Goal: Task Accomplishment & Management: Complete application form

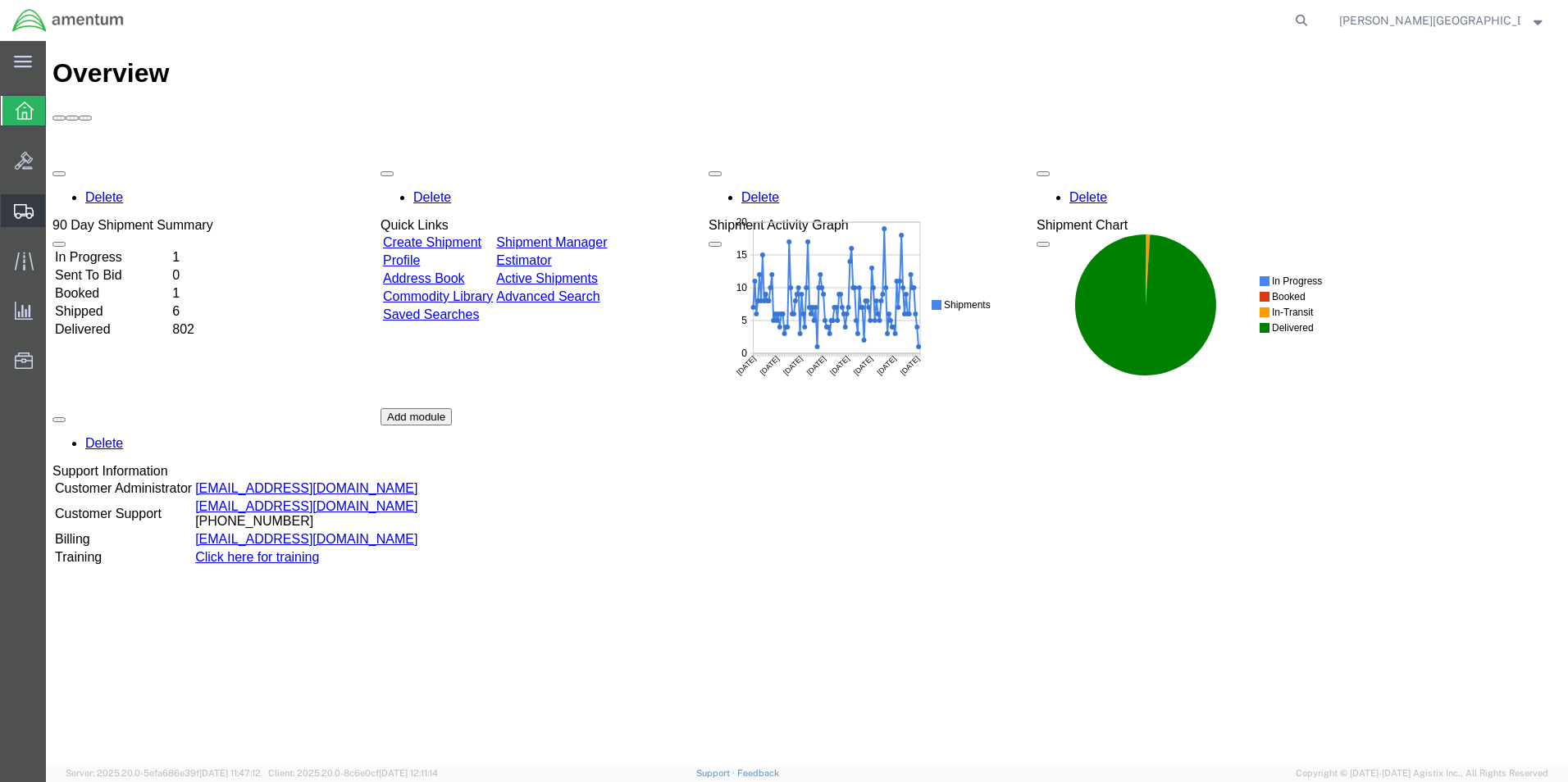
click at [0, 0] on span "Create Shipment" at bounding box center [0, 0] width 0 height 0
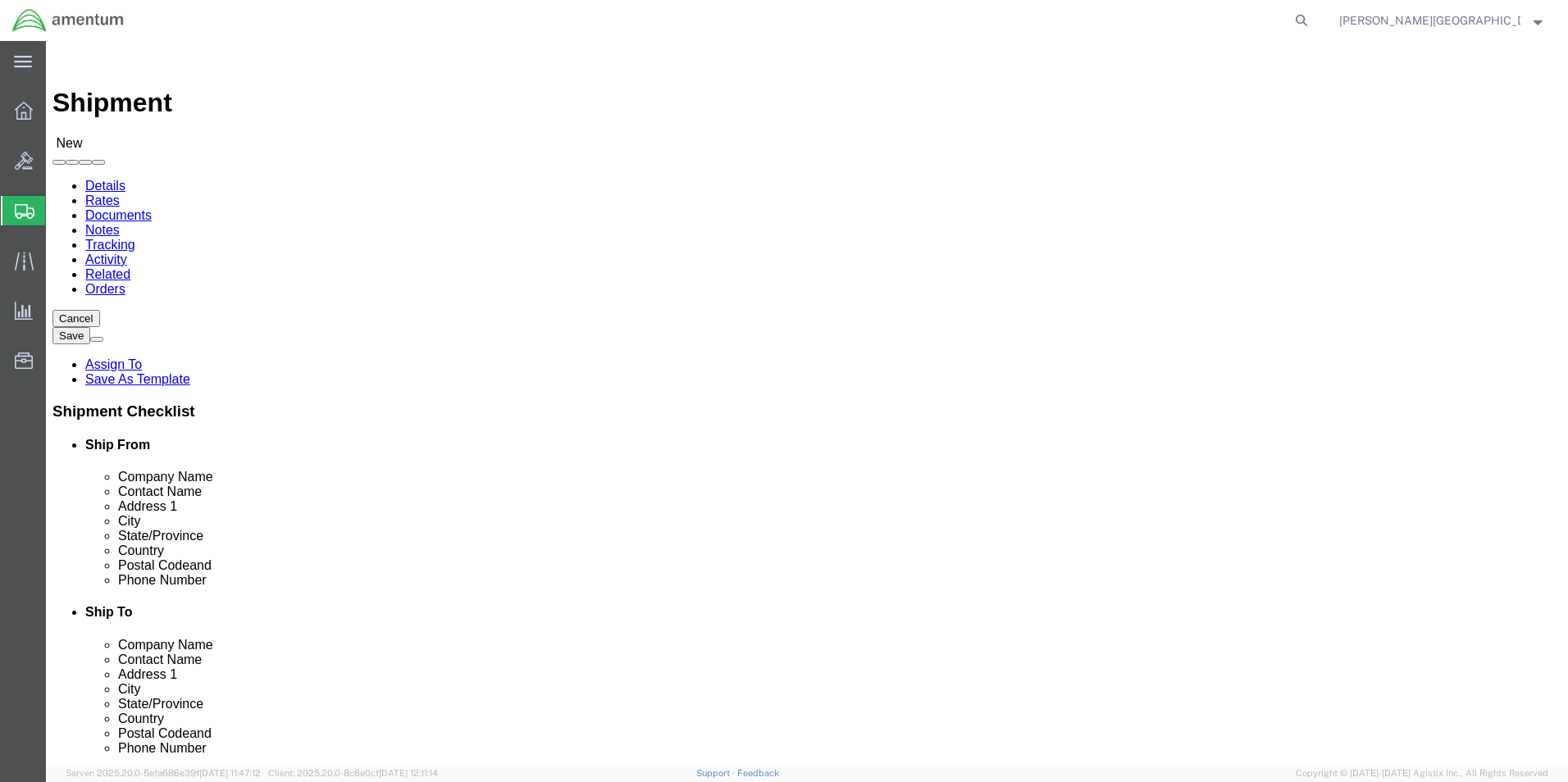
select select
select select "49940"
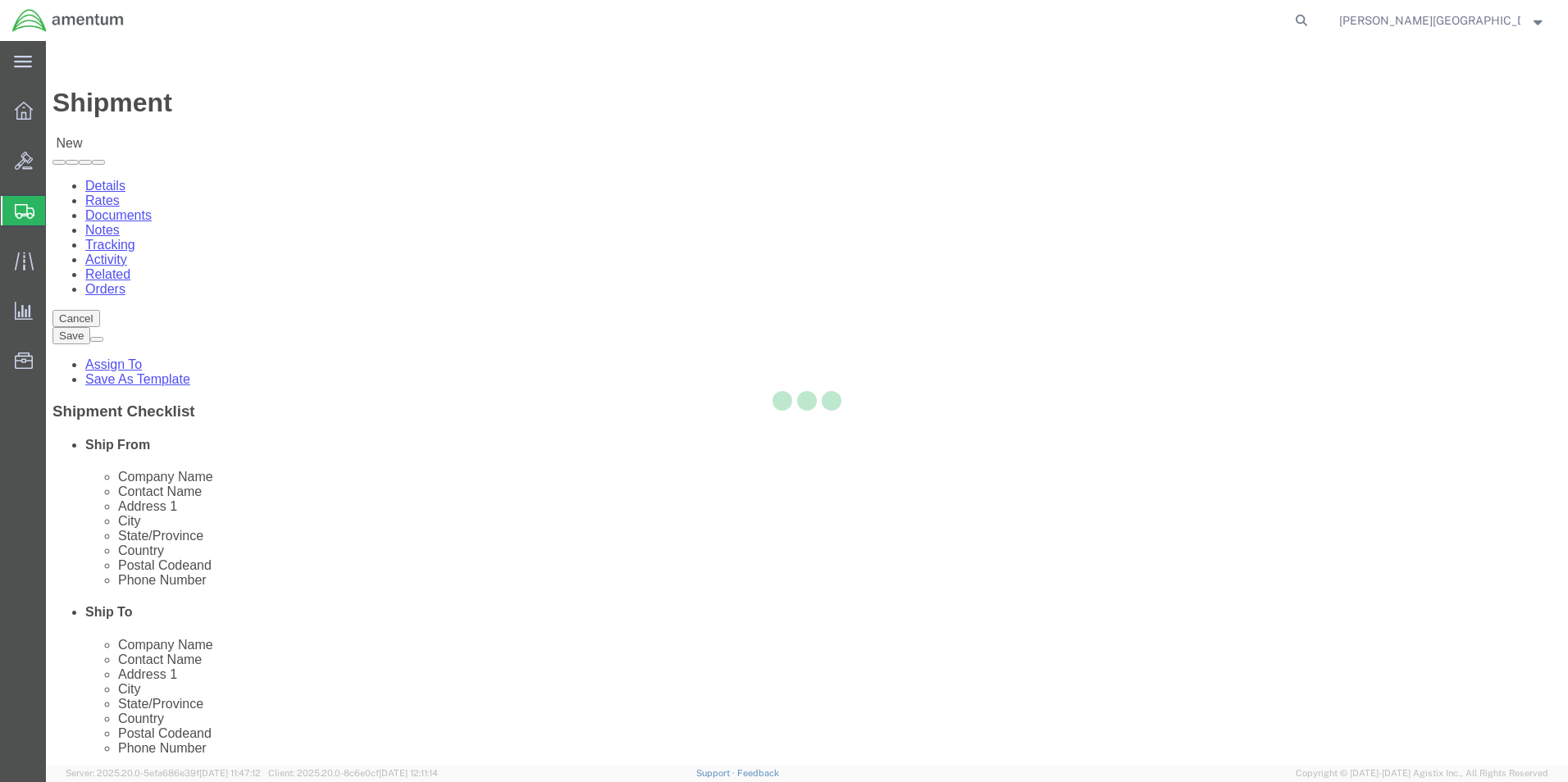
select select "[GEOGRAPHIC_DATA]"
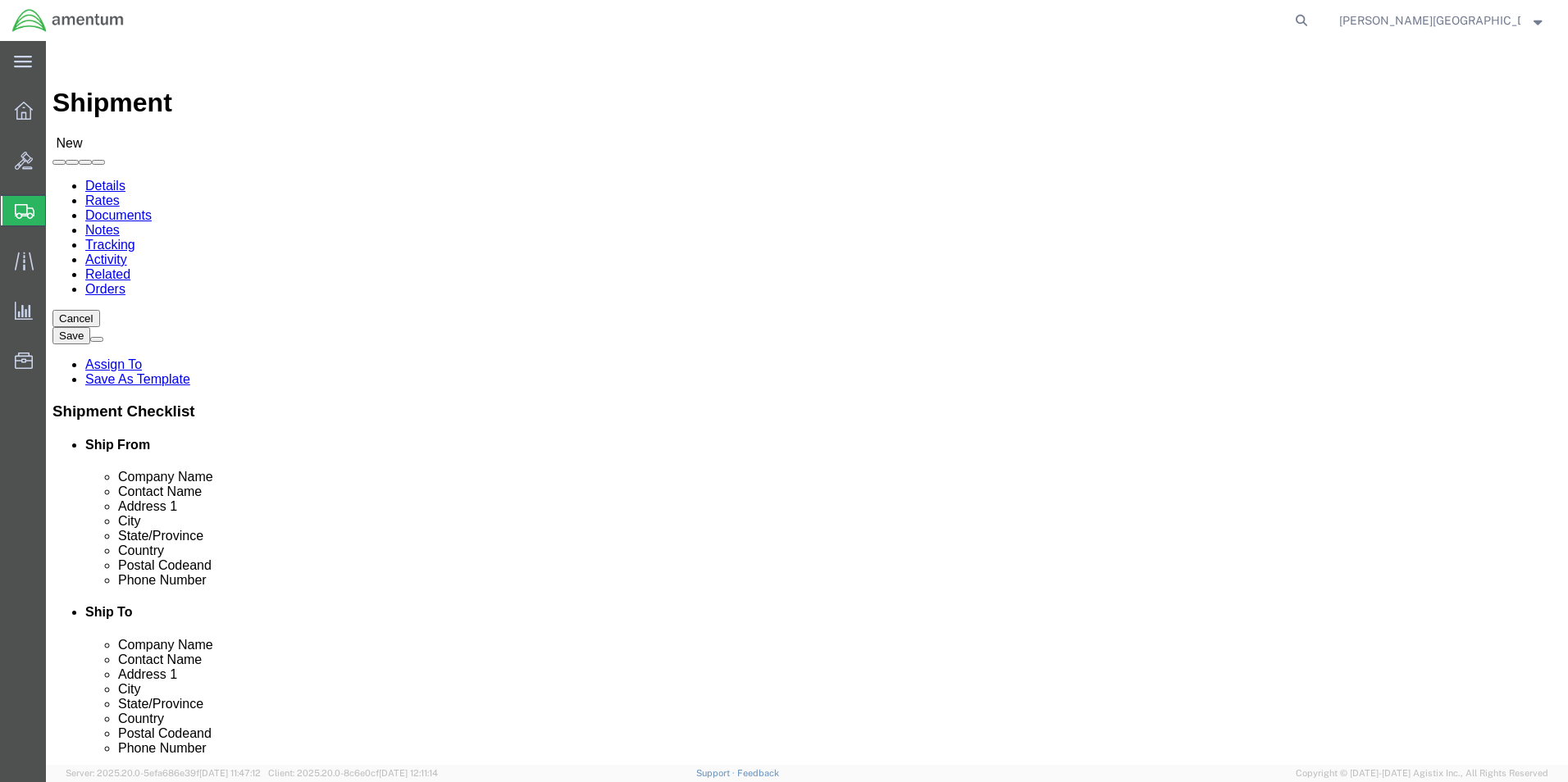
drag, startPoint x: 347, startPoint y: 559, endPoint x: 200, endPoint y: 559, distance: 147.0
click div "Phone Number"
type input "[PHONE_NUMBER]"
select select "49914"
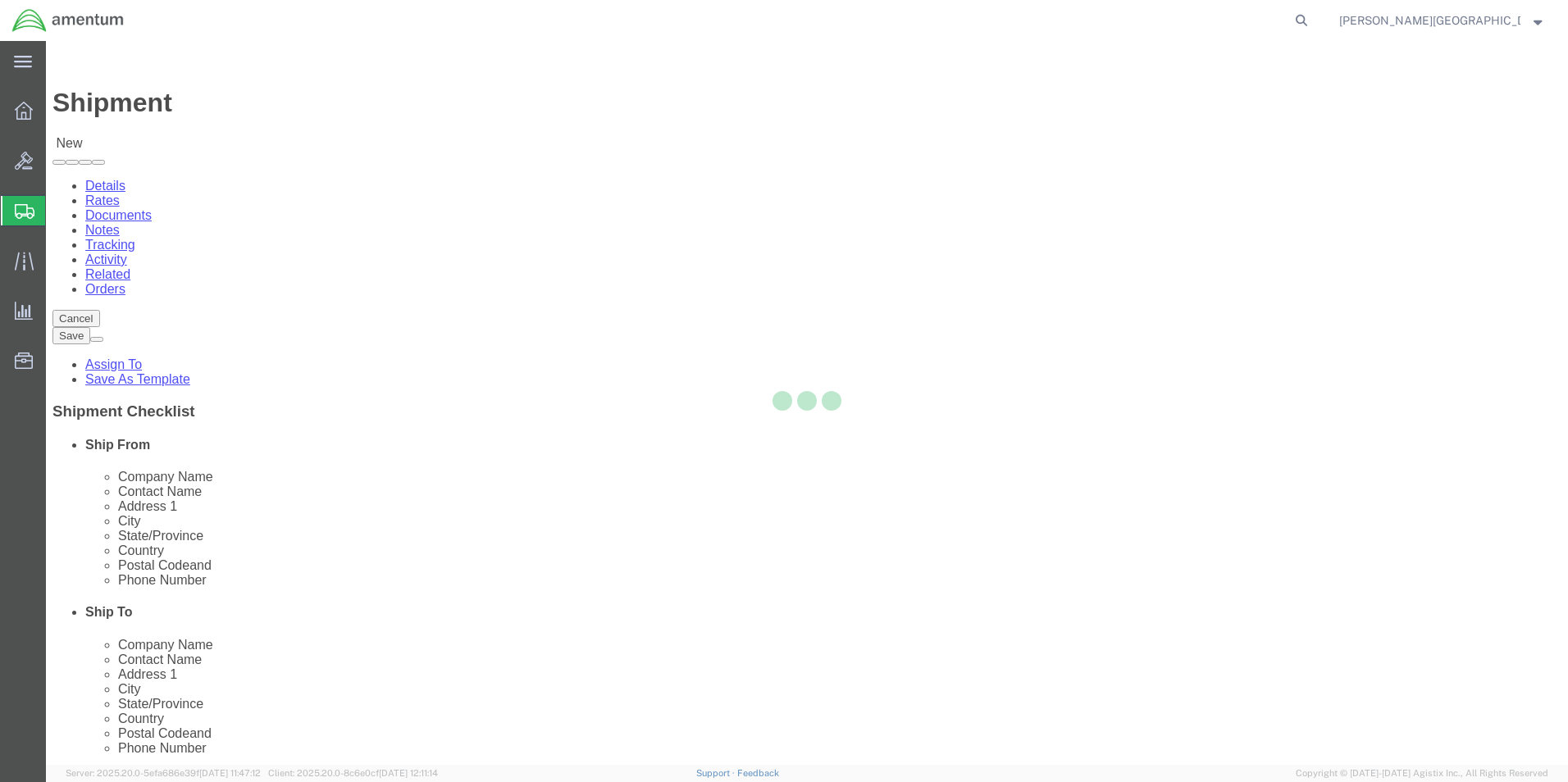
select select "[GEOGRAPHIC_DATA]"
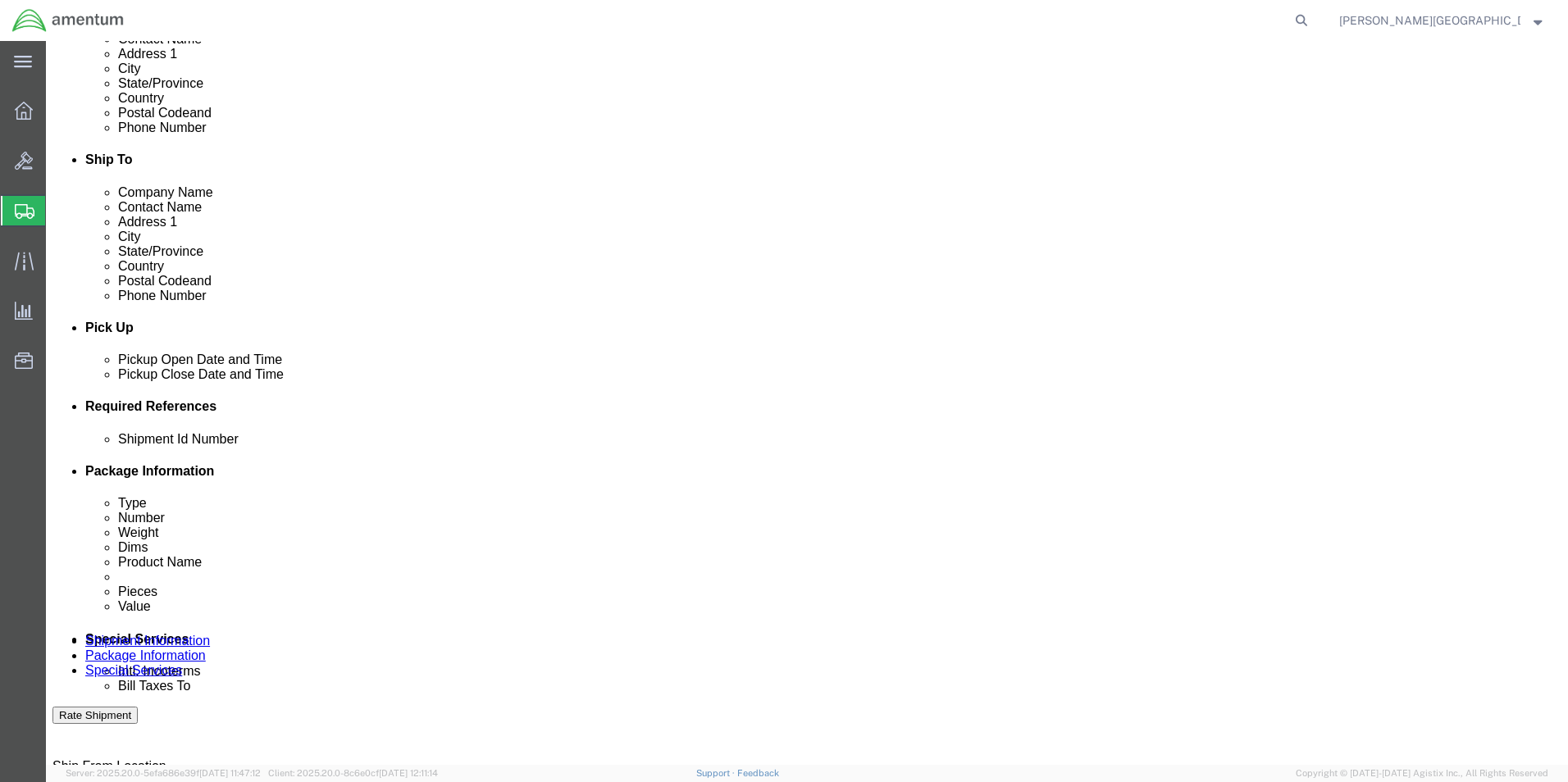
scroll to position [492, 0]
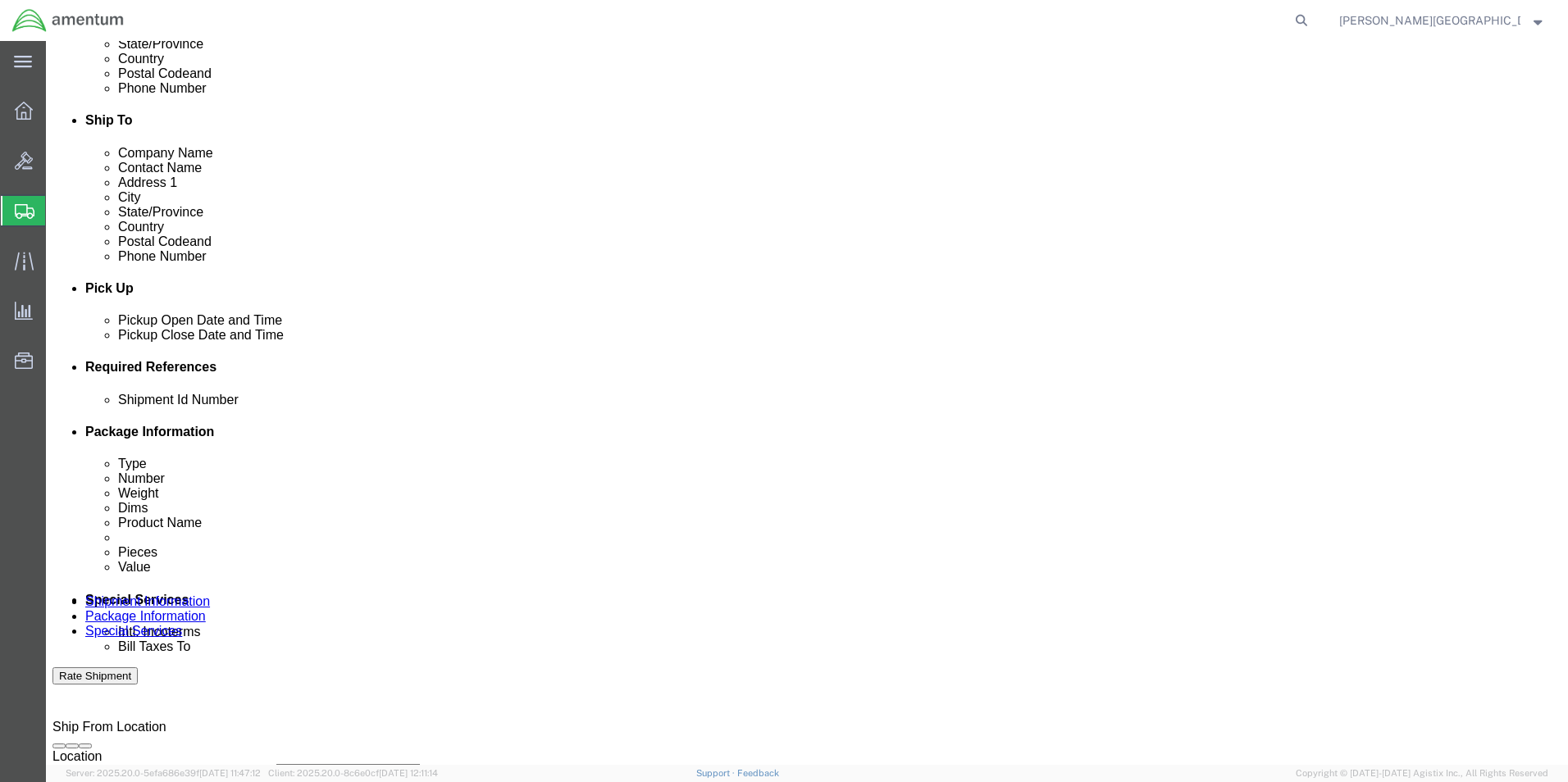
click div "[DATE] 11:00 AM"
type input "3:00 PM"
click div "References Add reference"
click button "Add reference"
click select "Select Account Type Activity ID Airline Appointment Number ASN Batch Request # …"
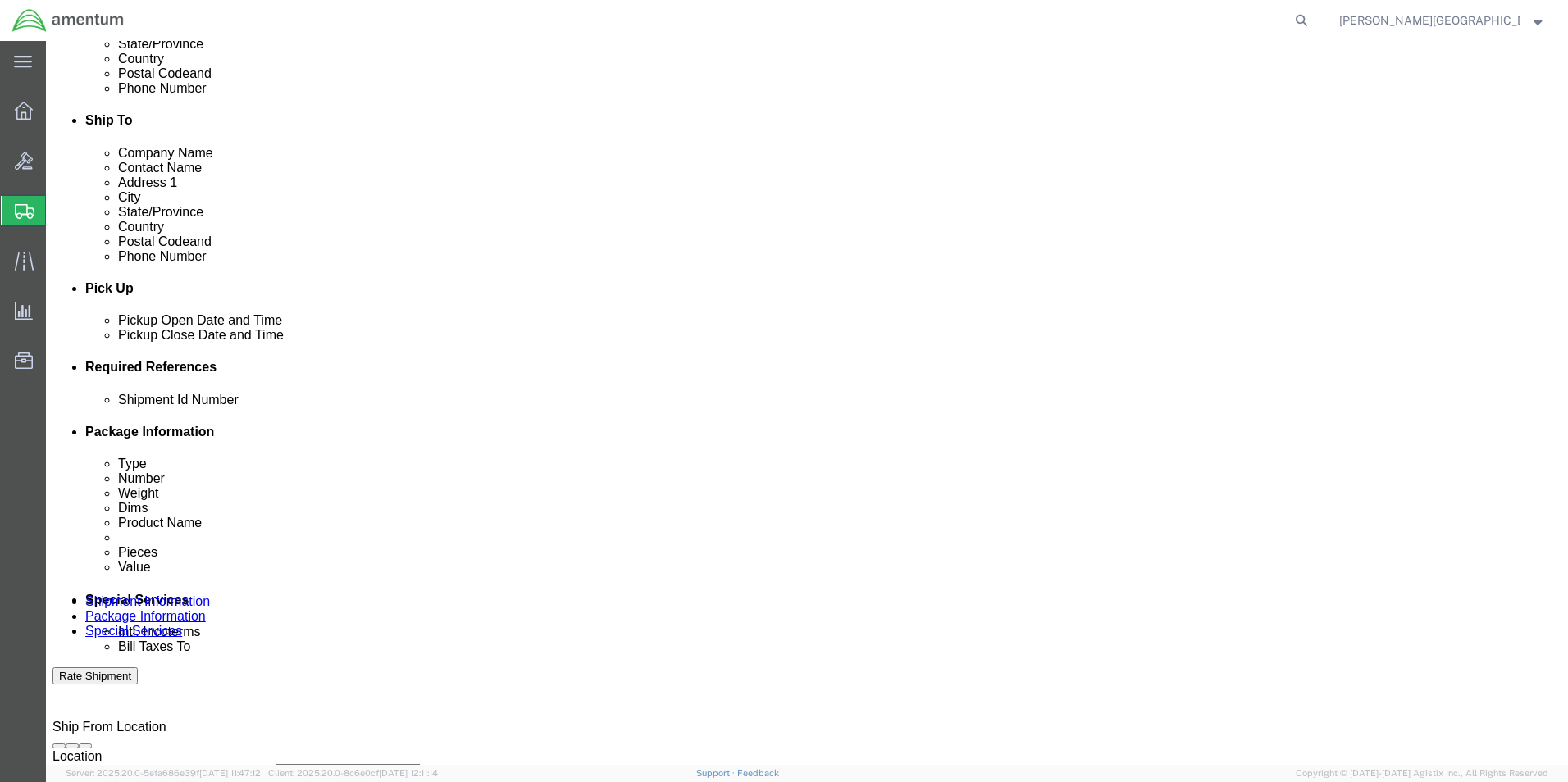
select select "DEPT"
click select "Select Account Type Activity ID Airline Appointment Number ASN Batch Request # …"
click input "text"
type input "ALSE Shop"
click button "Add reference"
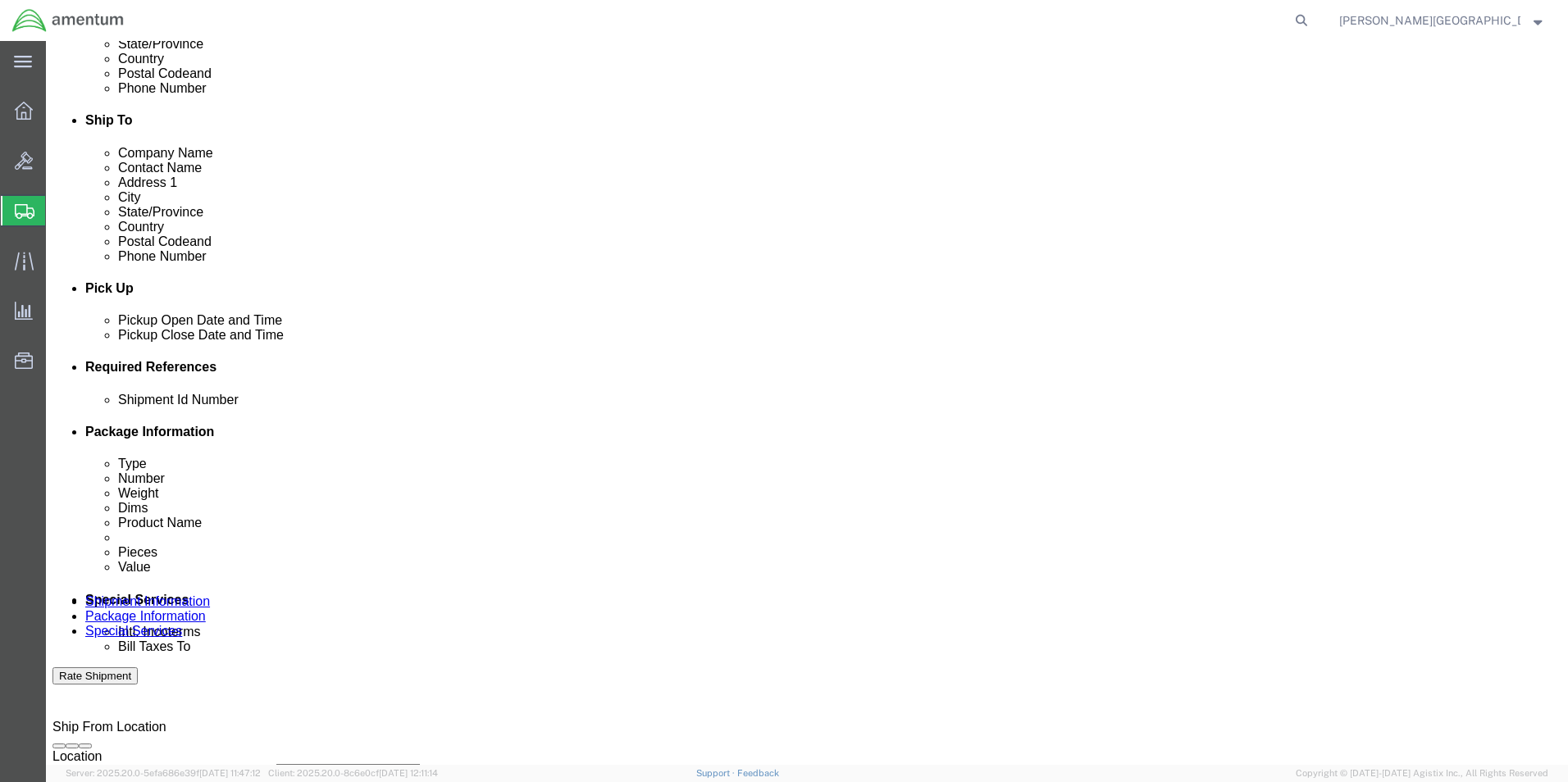
click select "Select Account Type Activity ID Airline Appointment Number ASN Batch Request # …"
select select "PROJNUM"
click select "Select Account Type Activity ID Airline Appointment Number ASN Batch Request # …"
click input "text"
click input "6118.02.03.2219.000.LRT.0000"
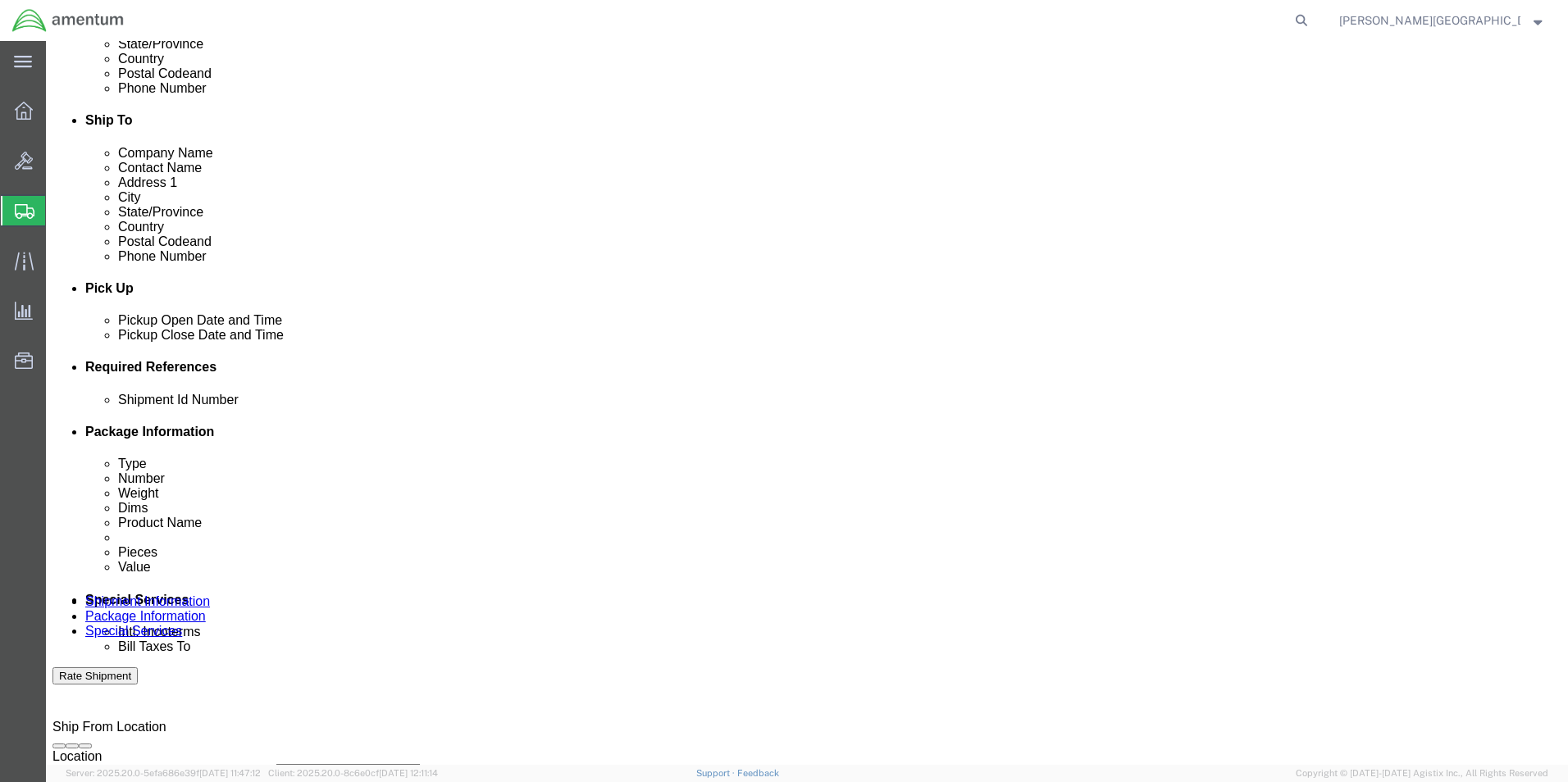
type input "6118.04.03.2219.000.LRT.0000"
click button "Add reference"
click select "Select Account Type Activity ID Airline Appointment Number ASN Batch Request # …"
select select "CUSTREF"
click select "Select Account Type Activity ID Airline Appointment Number ASN Batch Request # …"
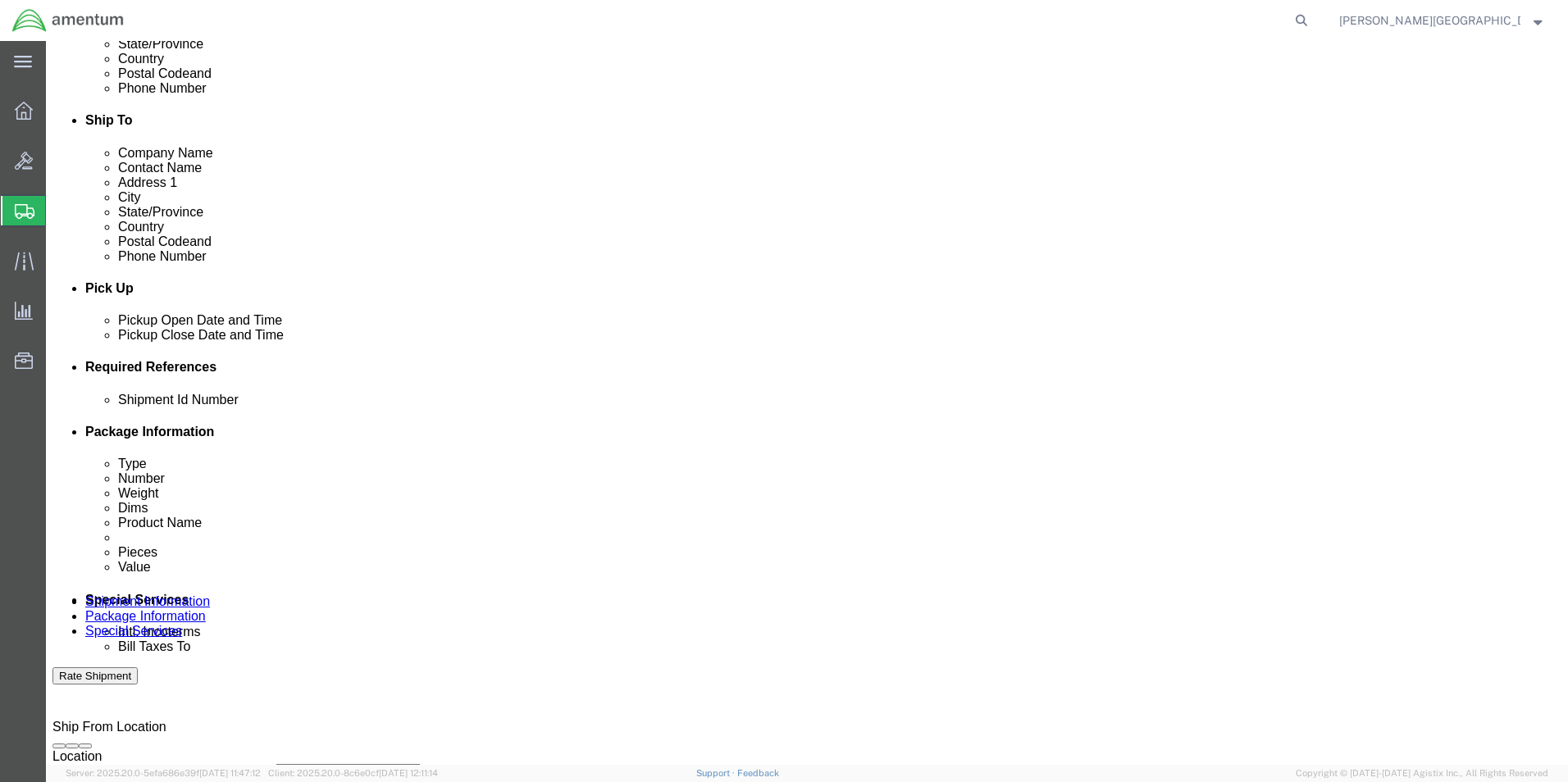
click input "text"
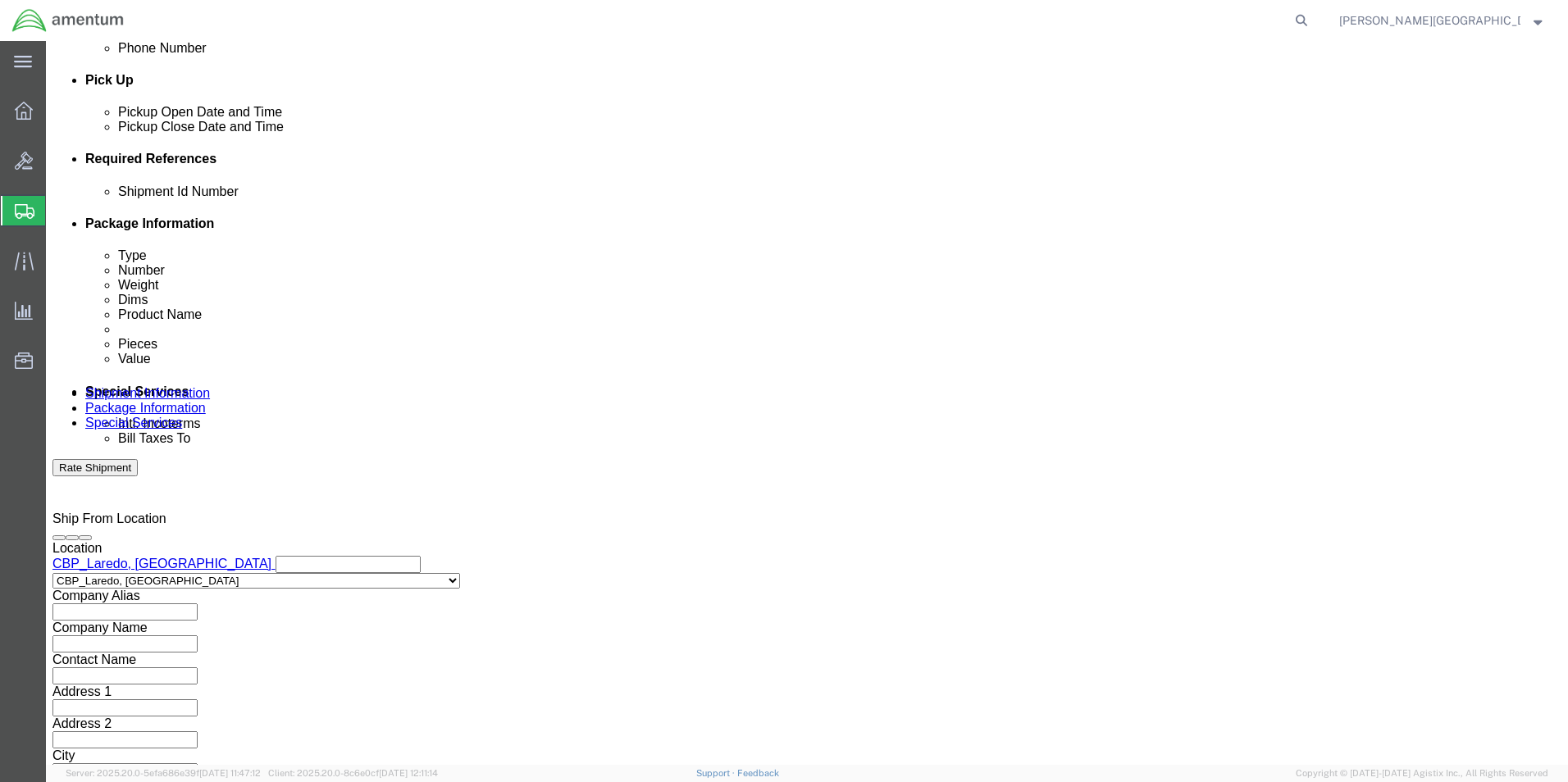
scroll to position [715, 0]
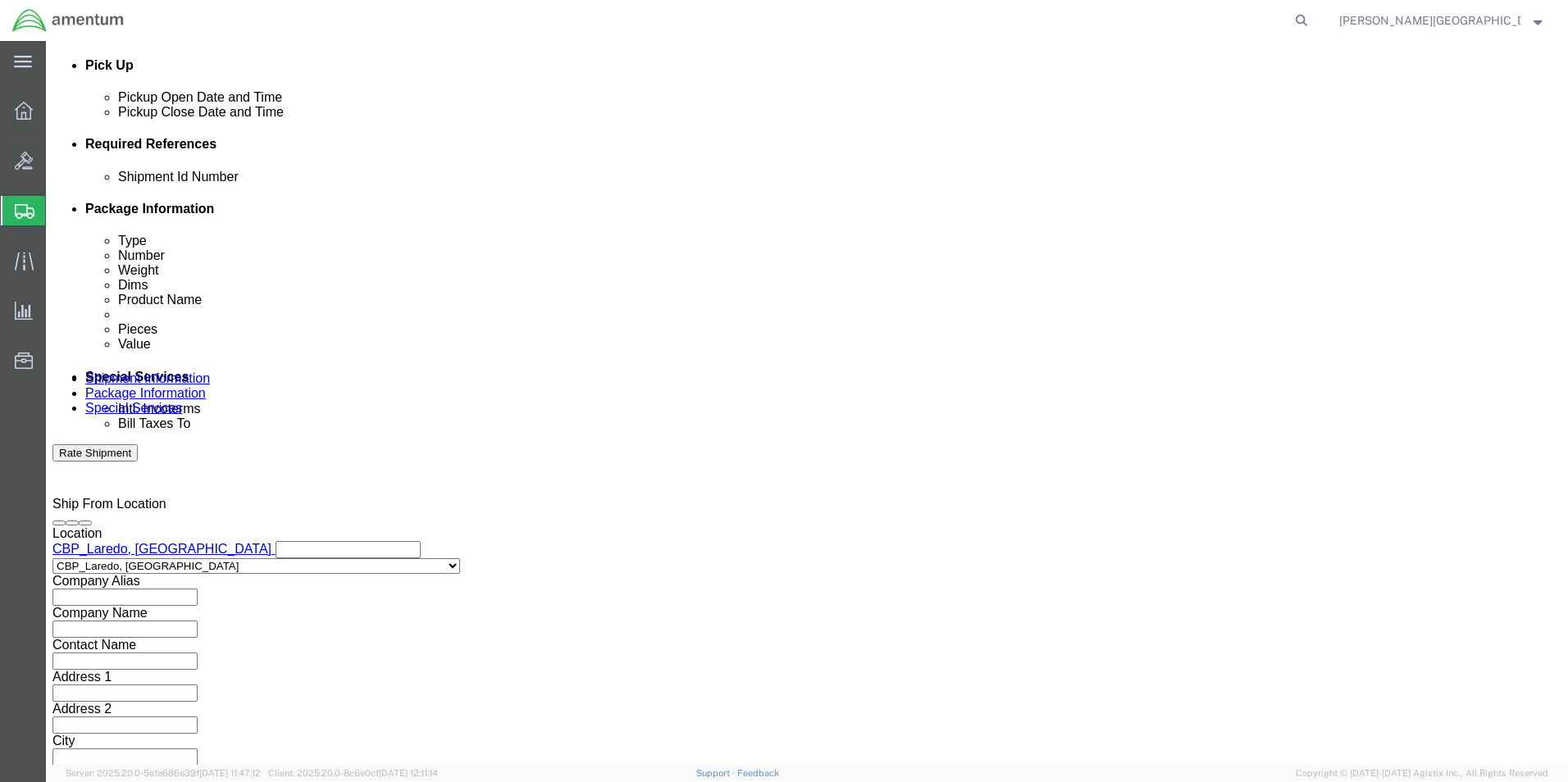
type input "Seat for 3938A"
click button "Continue"
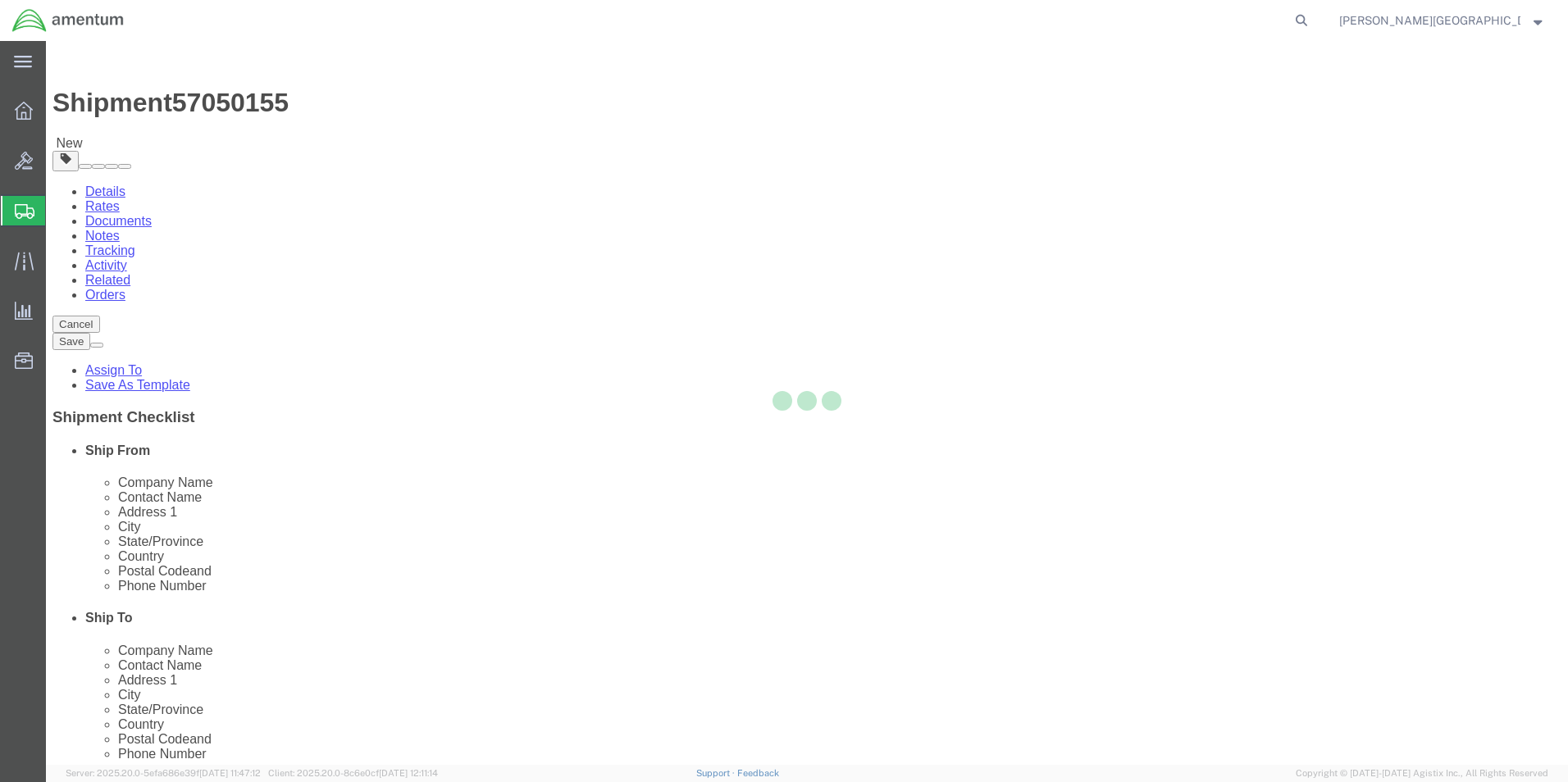
select select "CBOX"
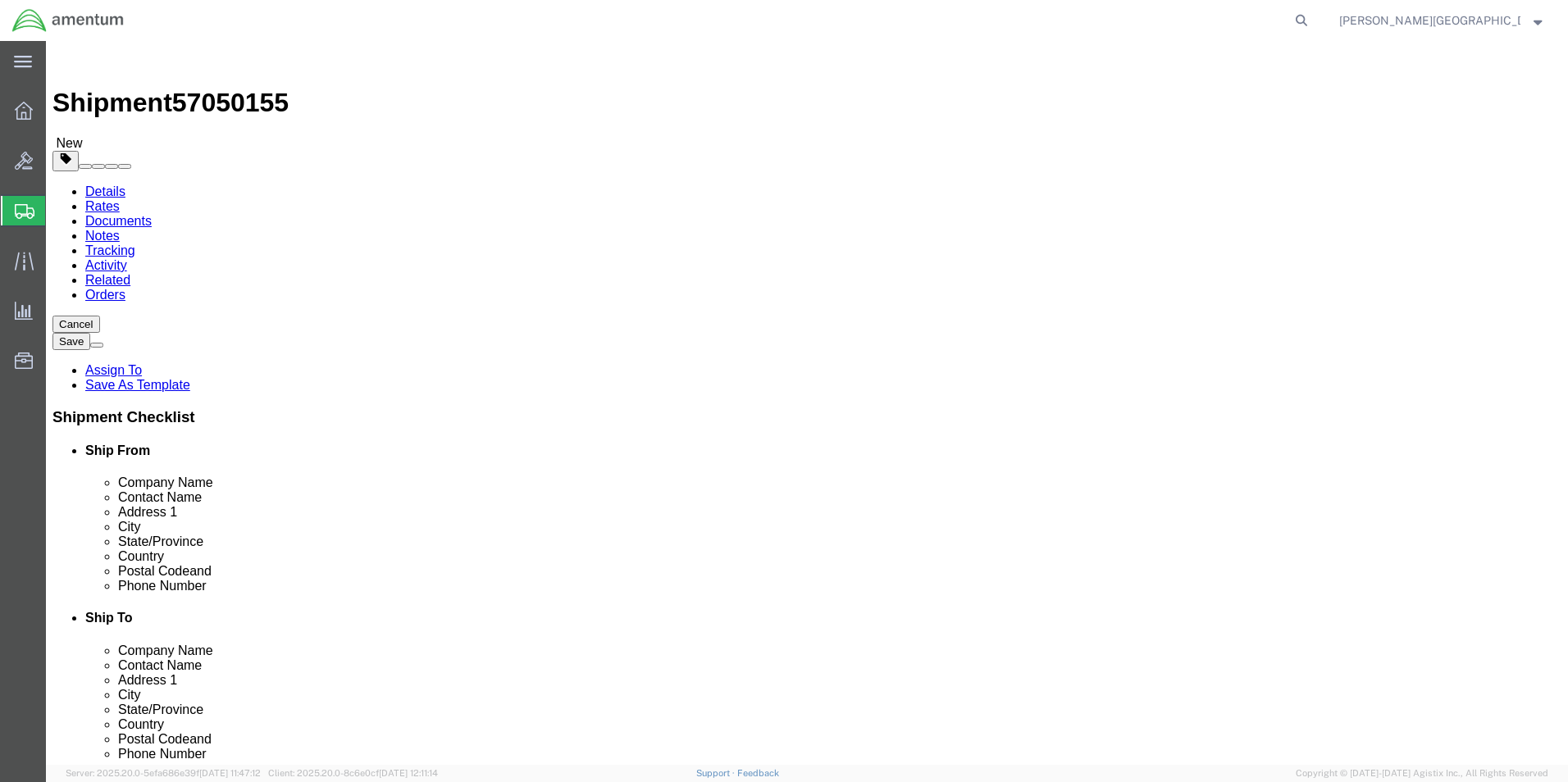
click input "text"
type input "28"
click input "text"
type input "19"
click input "text"
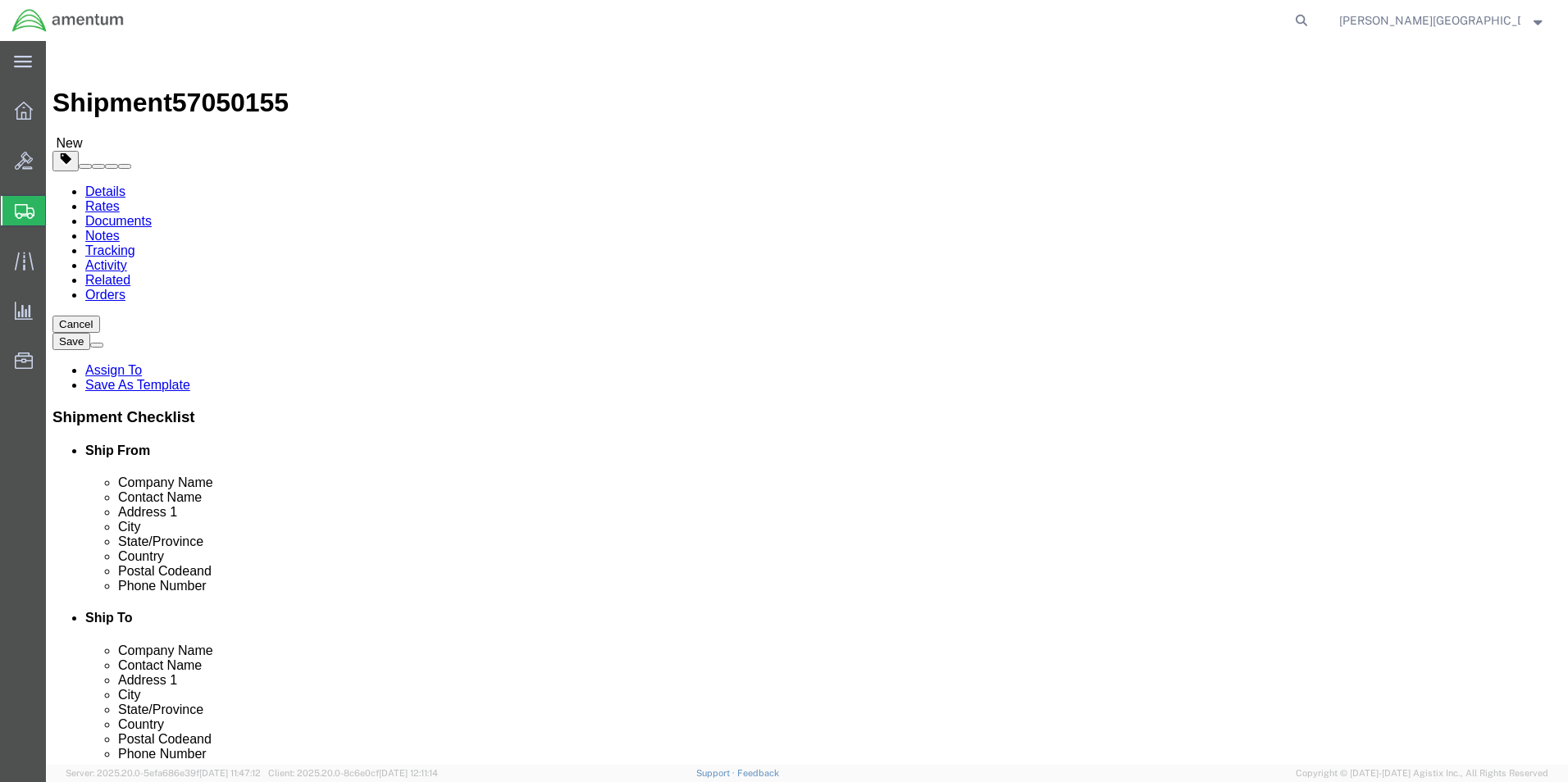
type input "7"
click input "0.00"
type input "6.00"
click link "Add Content"
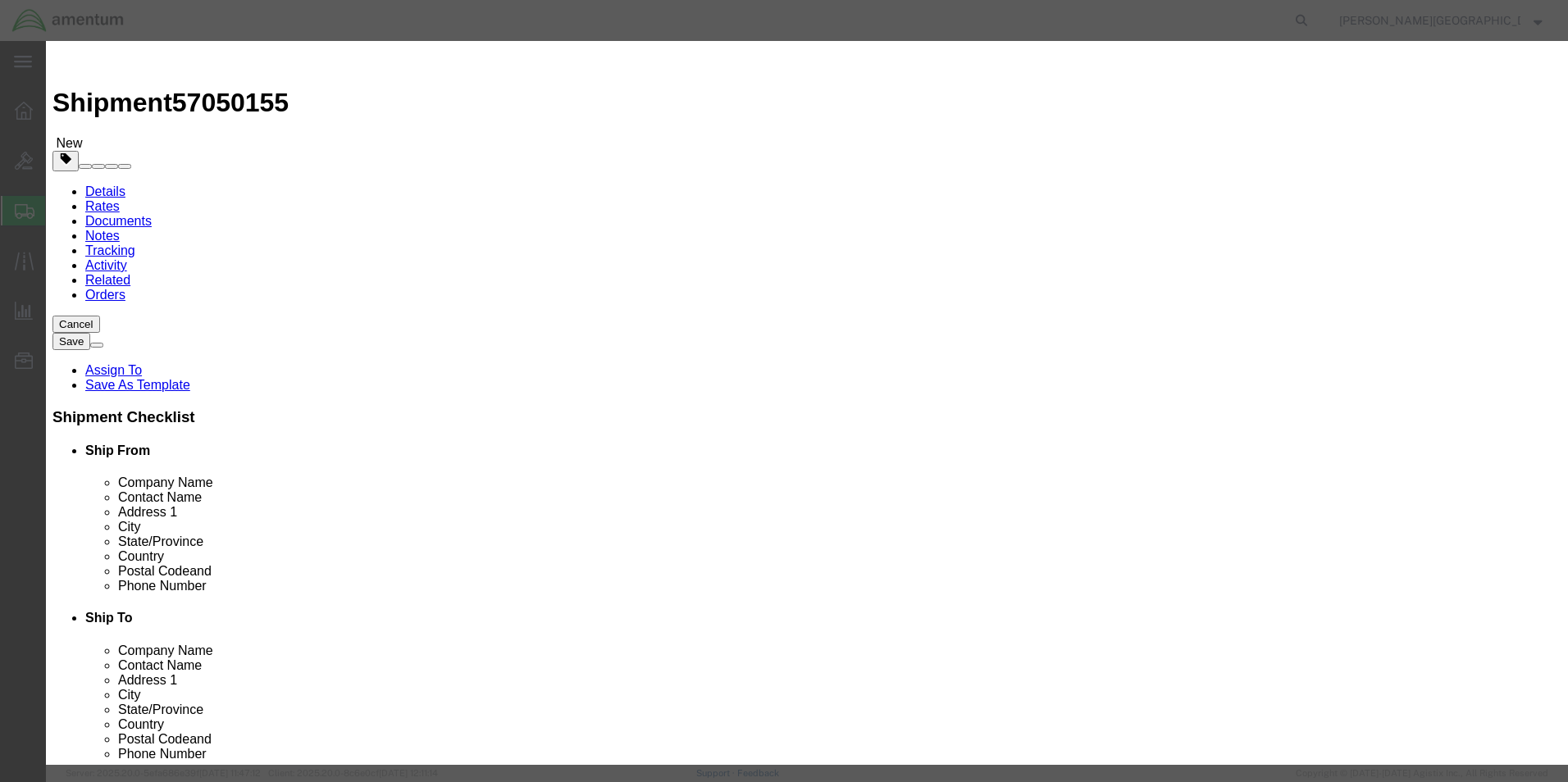
click input "text"
type input "Seat for 3938A"
click input "0"
type input "1"
click input "text"
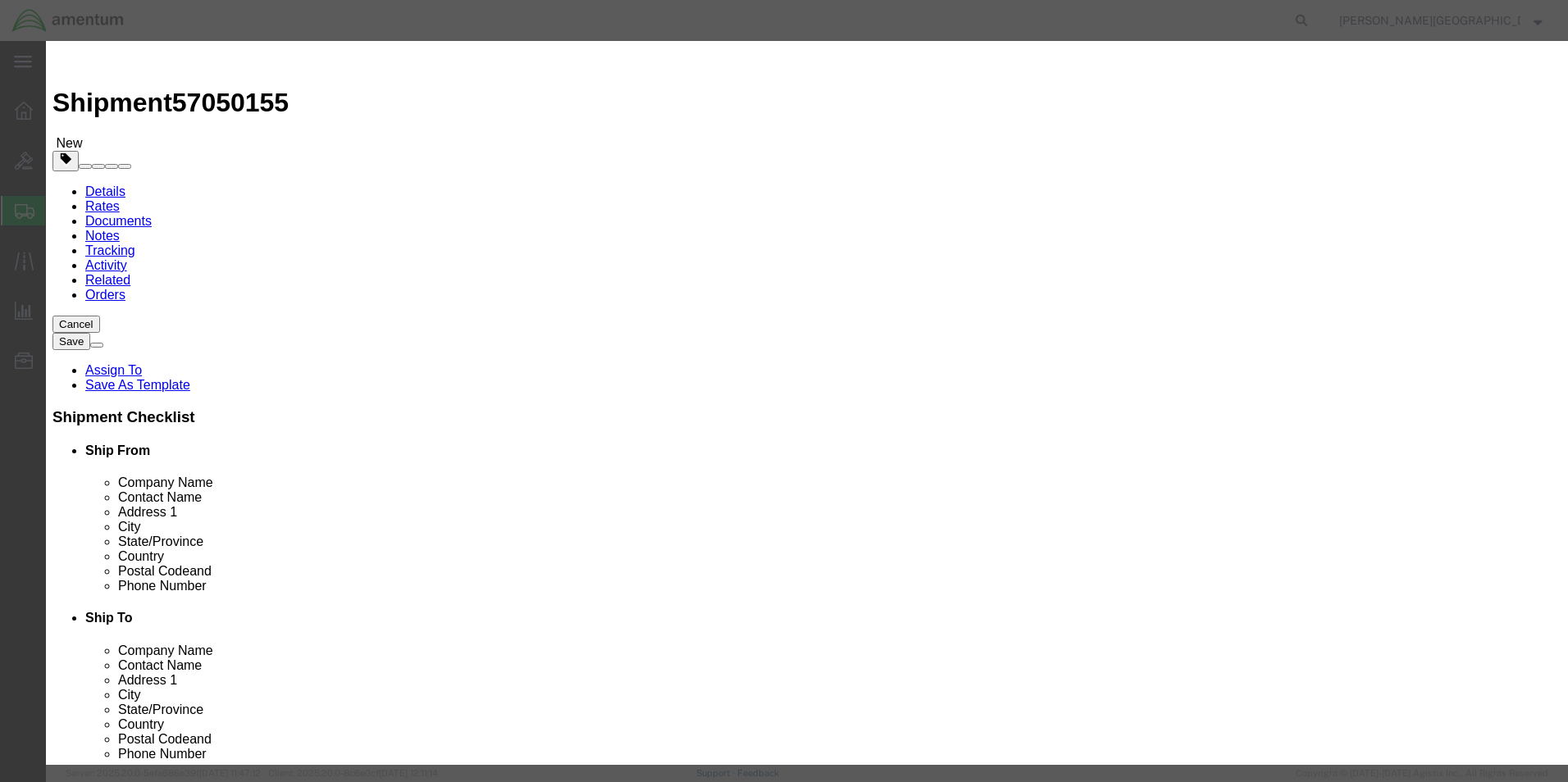
click input "text"
type input "150.00"
click textarea
click button "Save & Close"
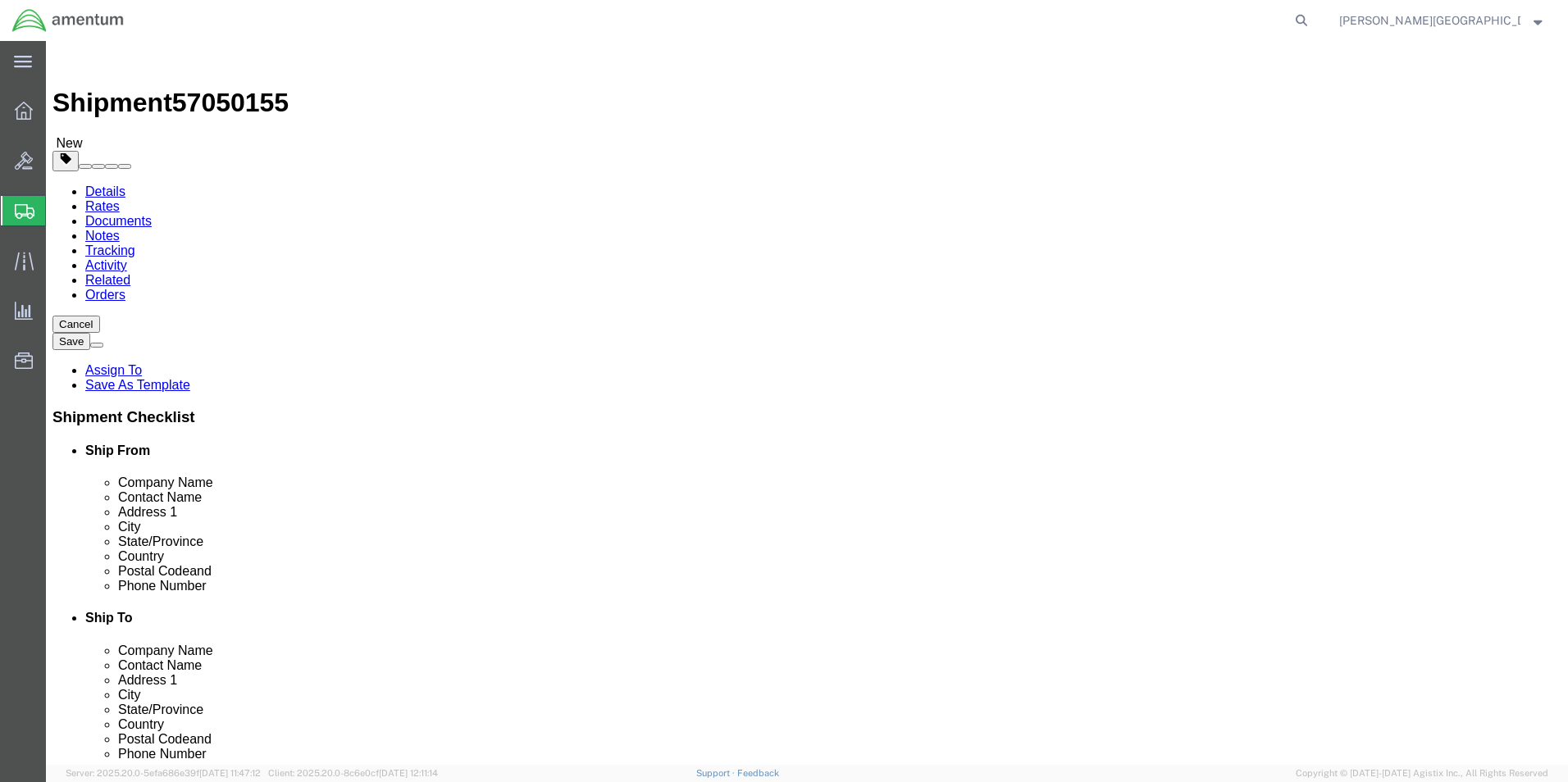
click button "Previous"
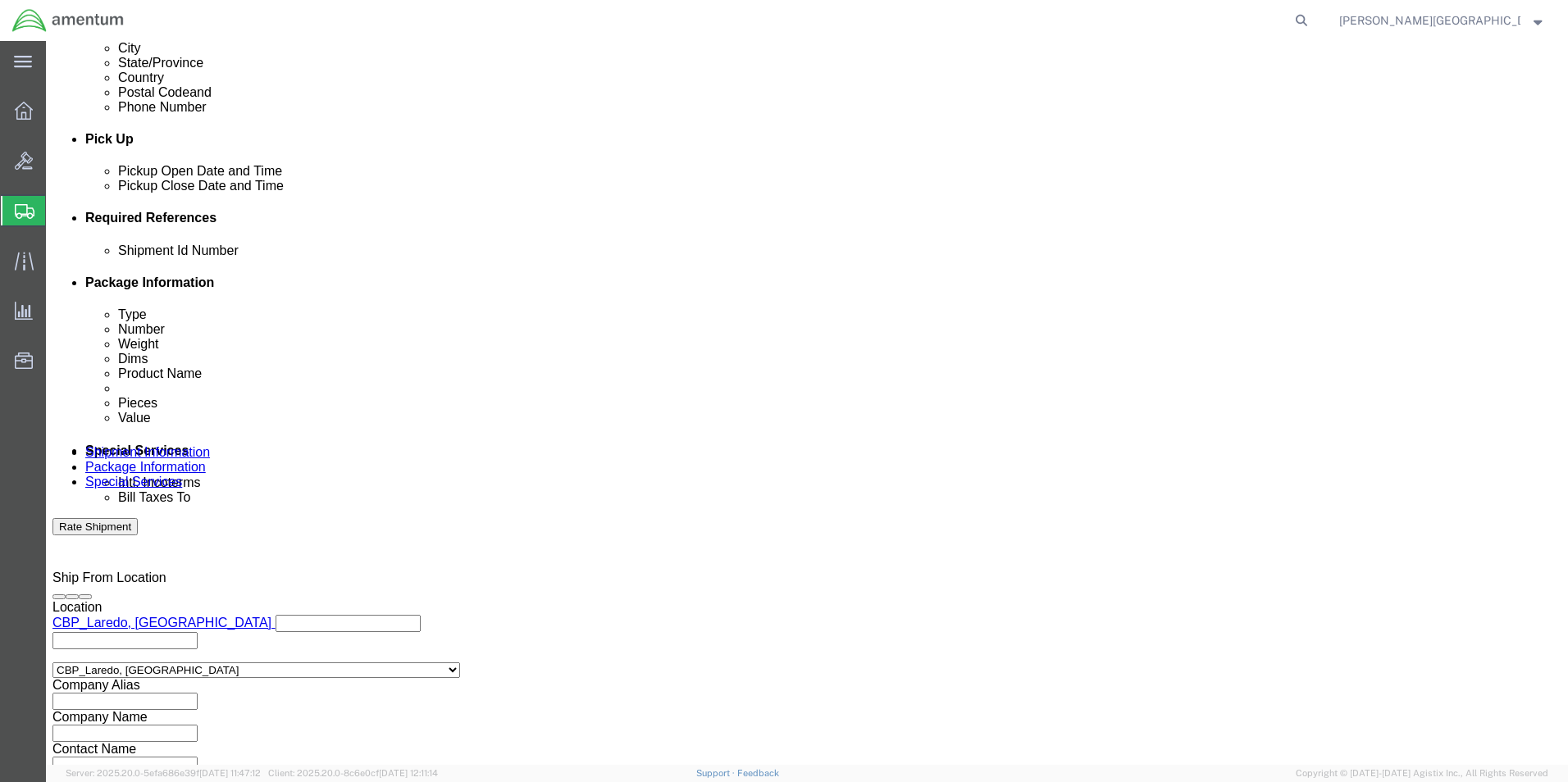
scroll to position [656, 0]
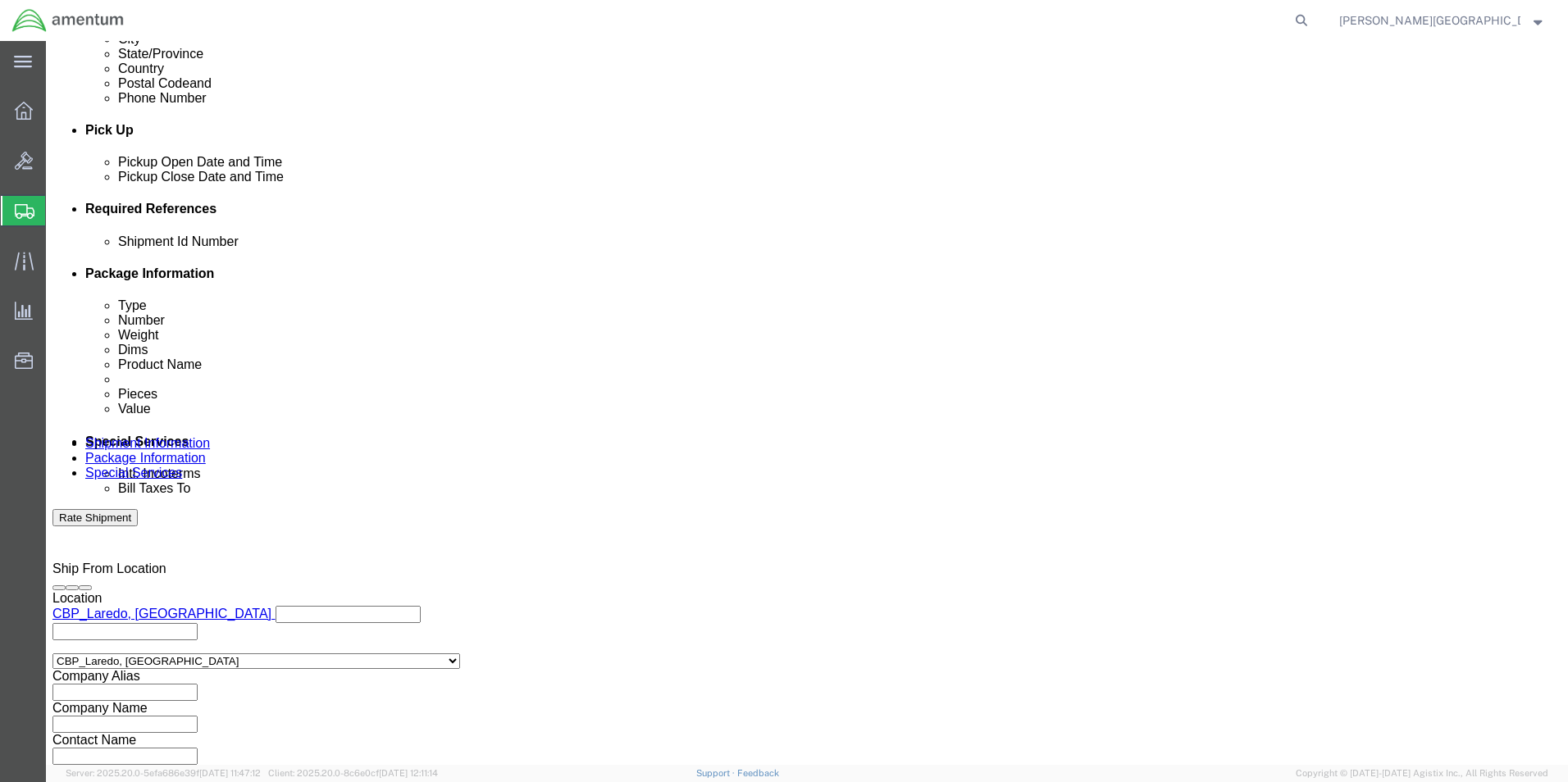
click input "text"
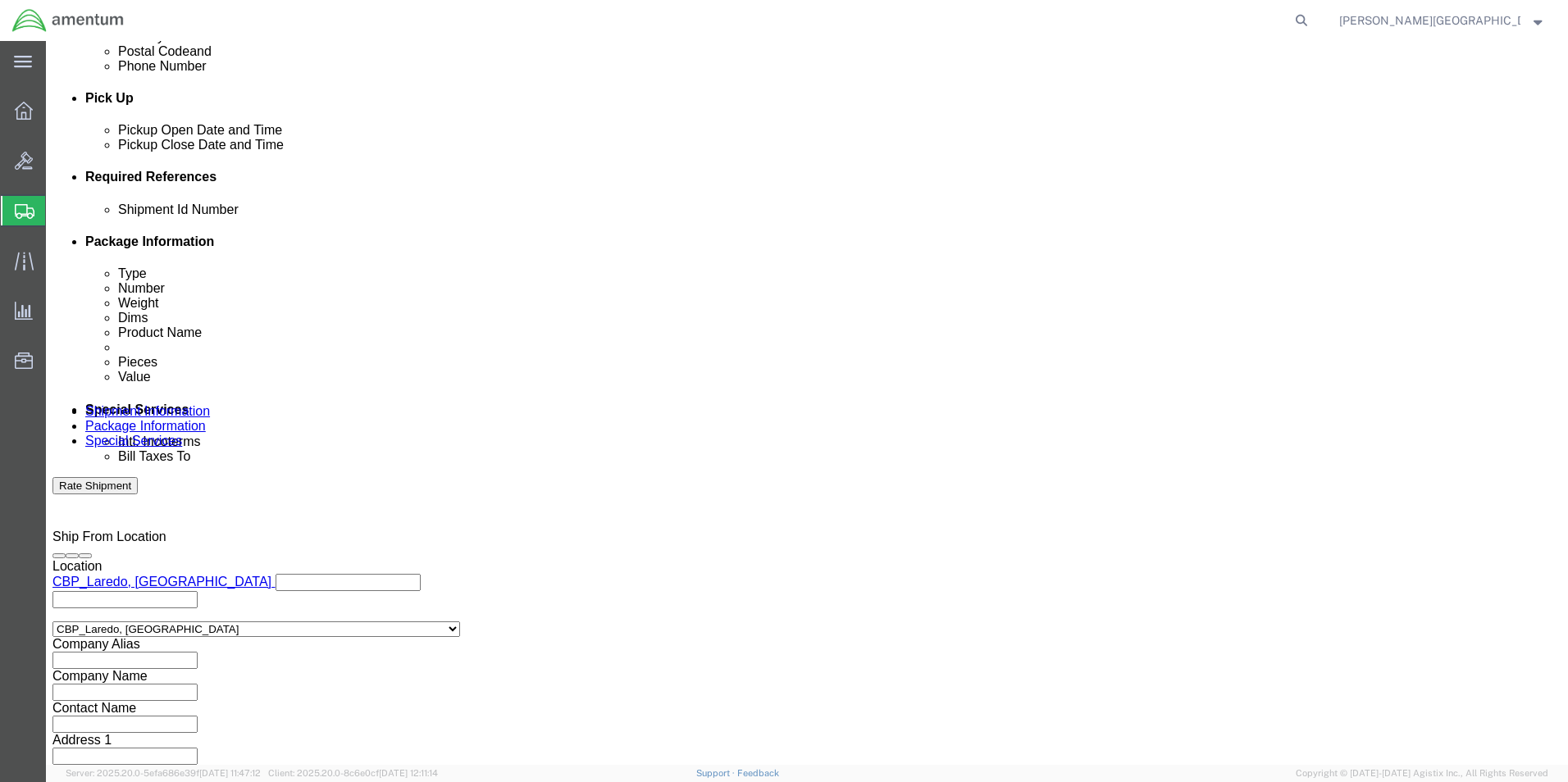
scroll to position [715, 0]
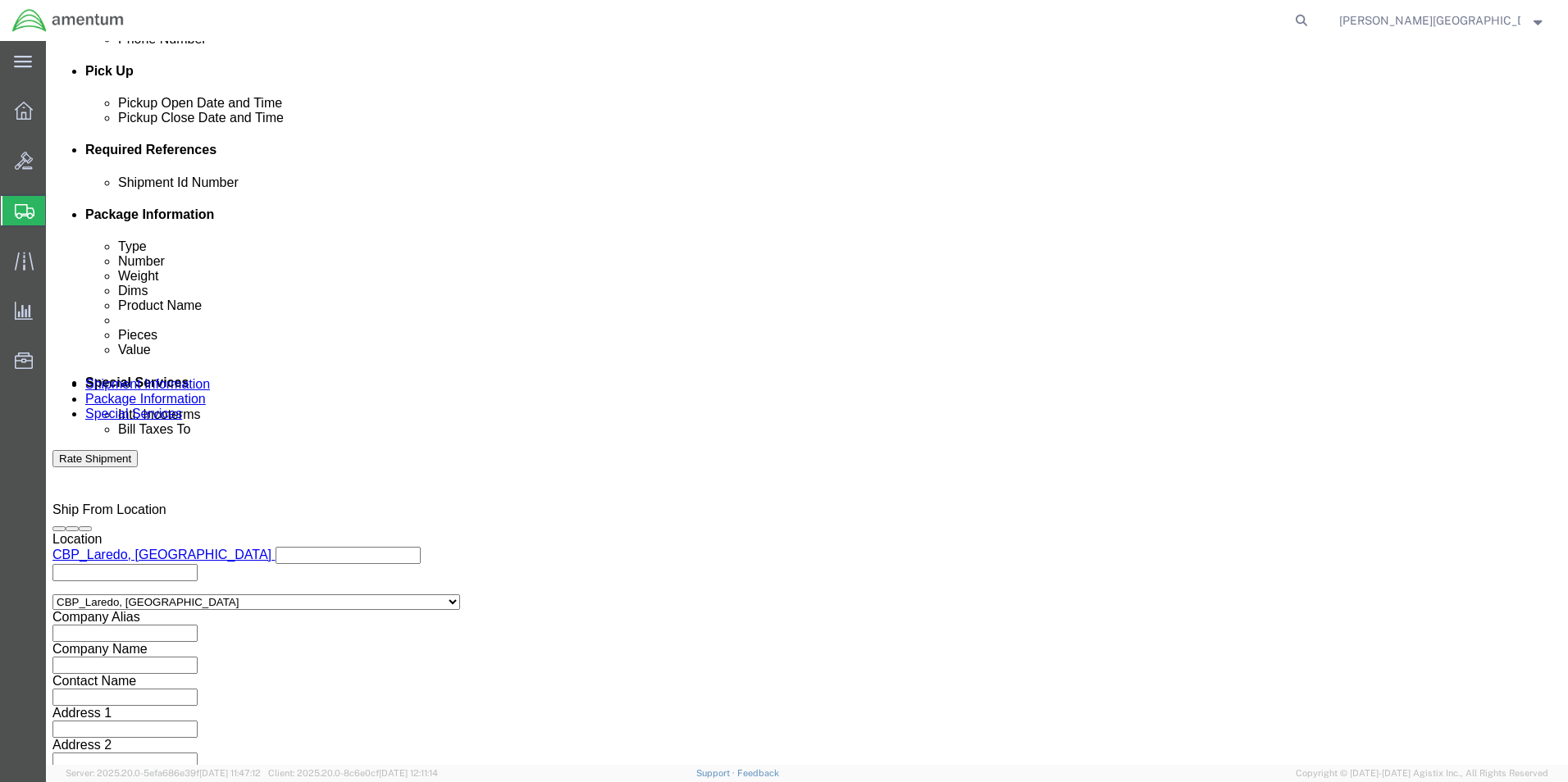
type input "57050155"
click button "Continue"
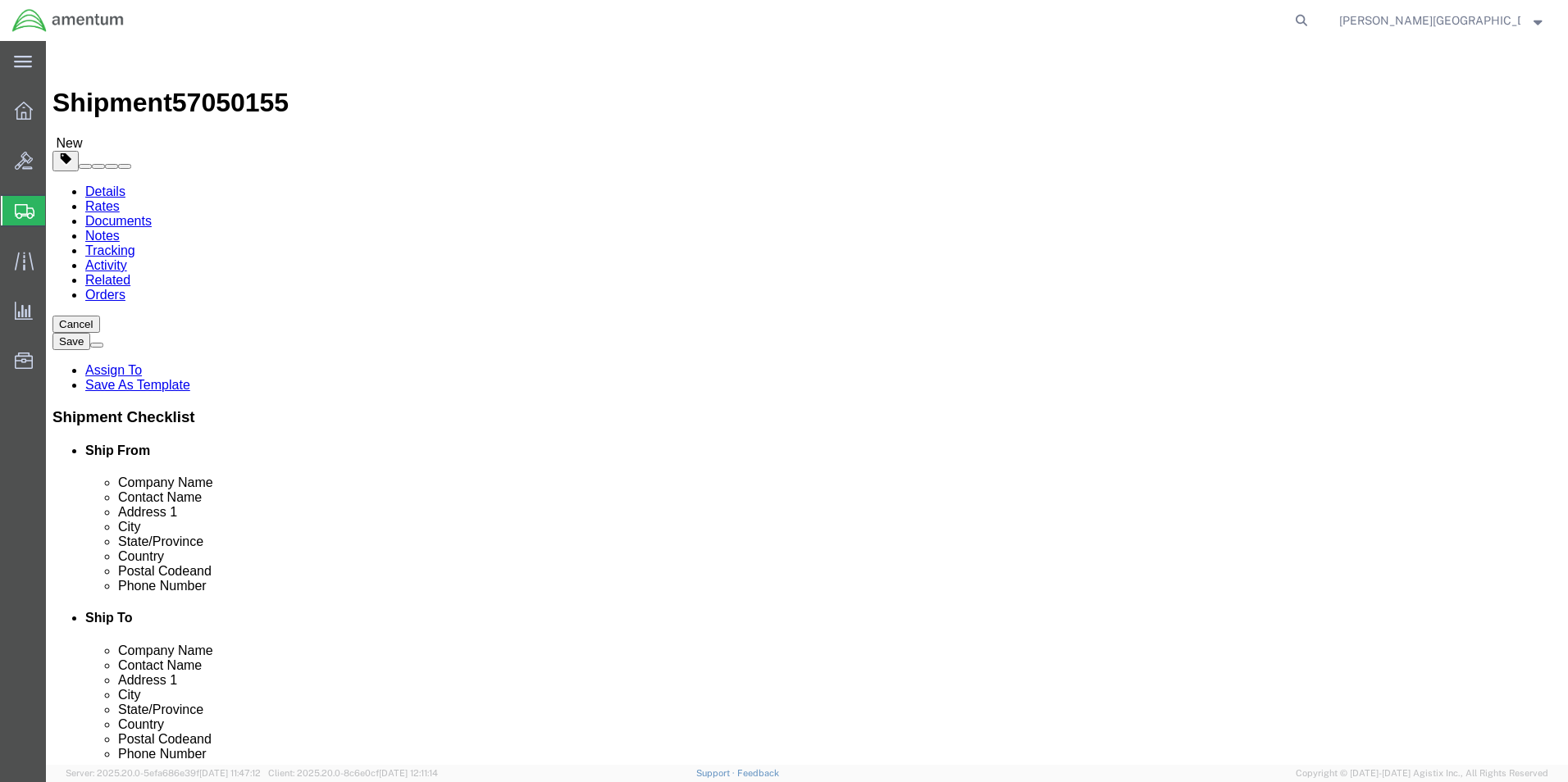
click button "Continue"
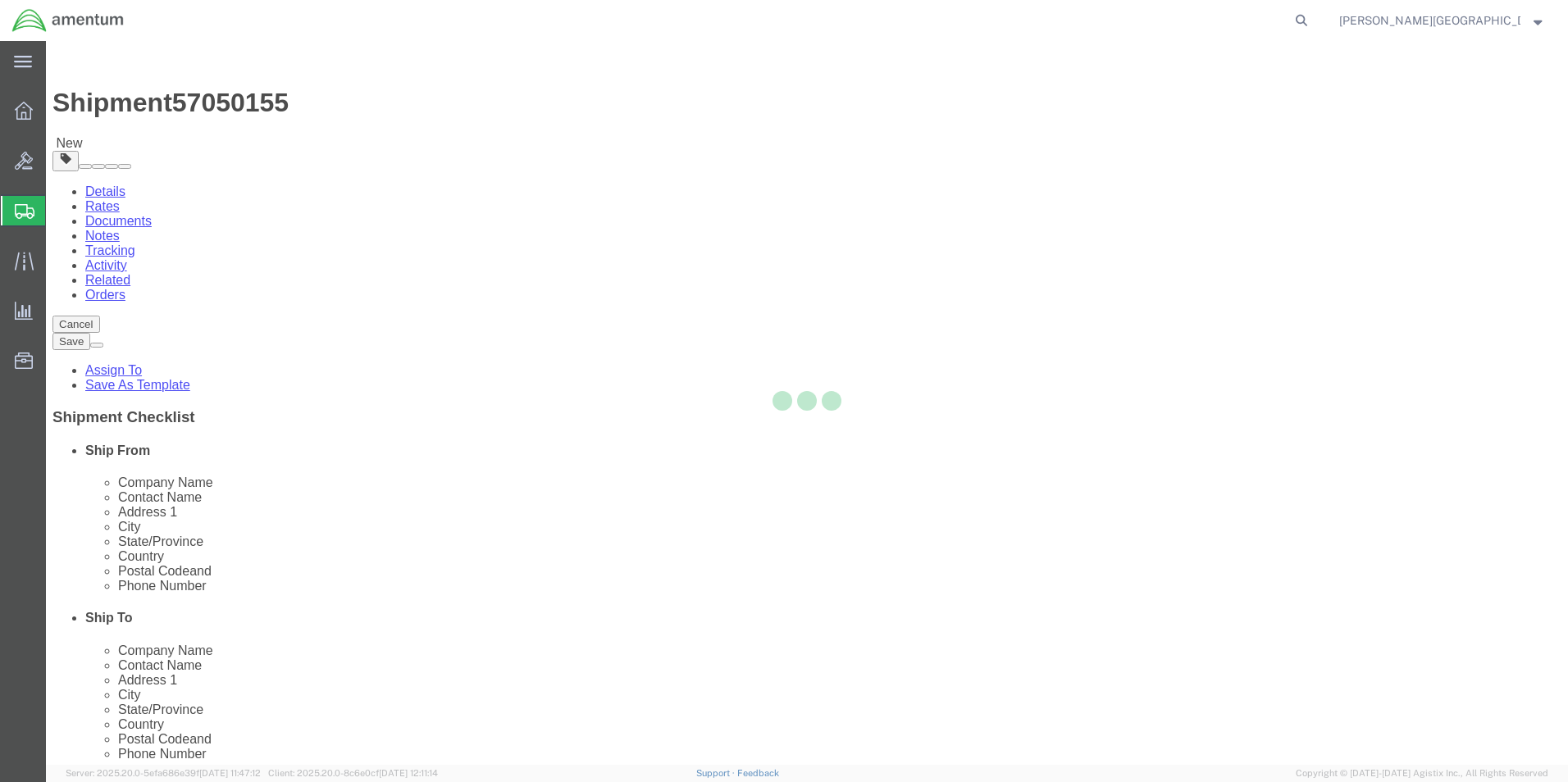
select select
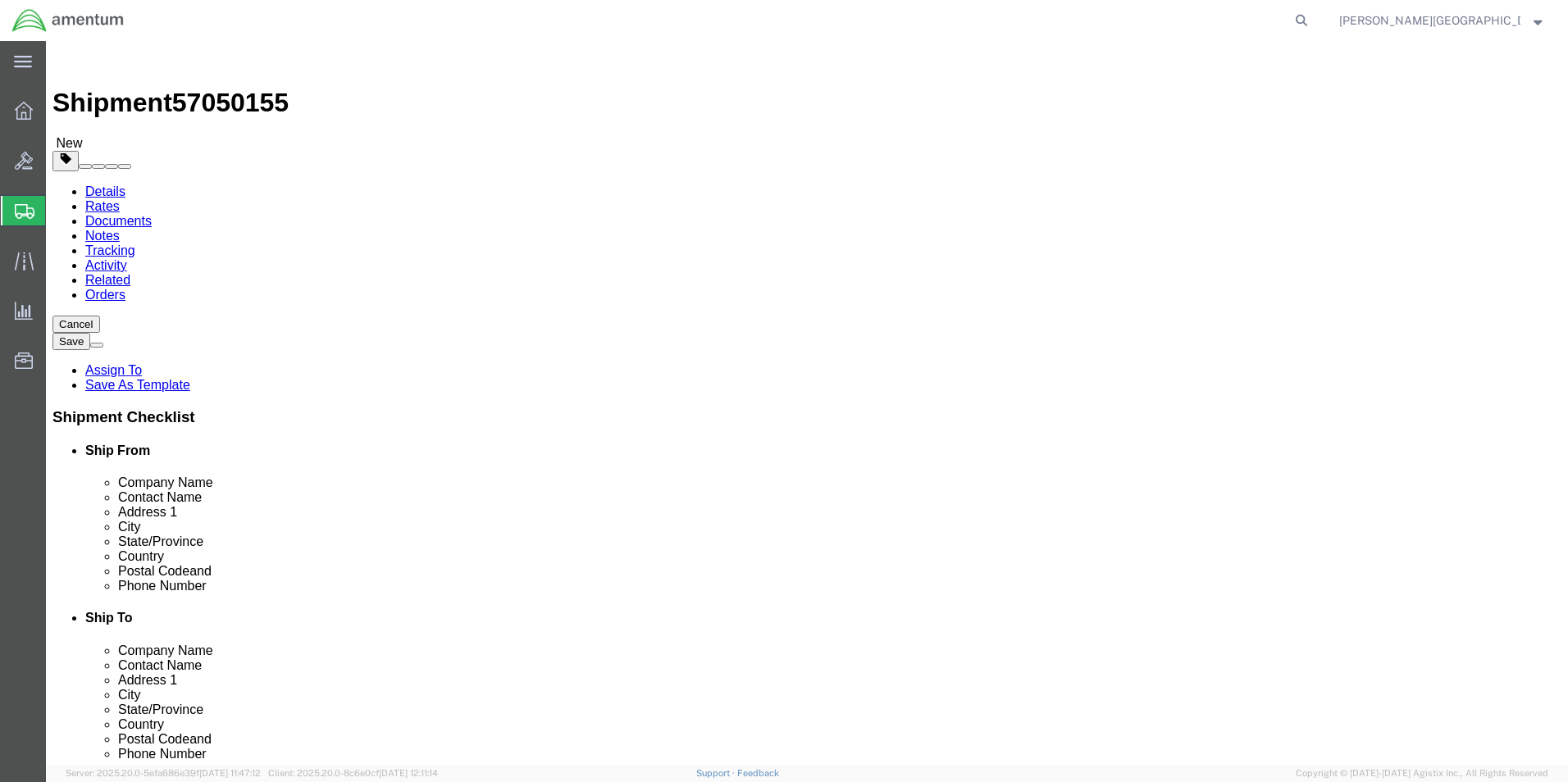
click button "Rate Shipment"
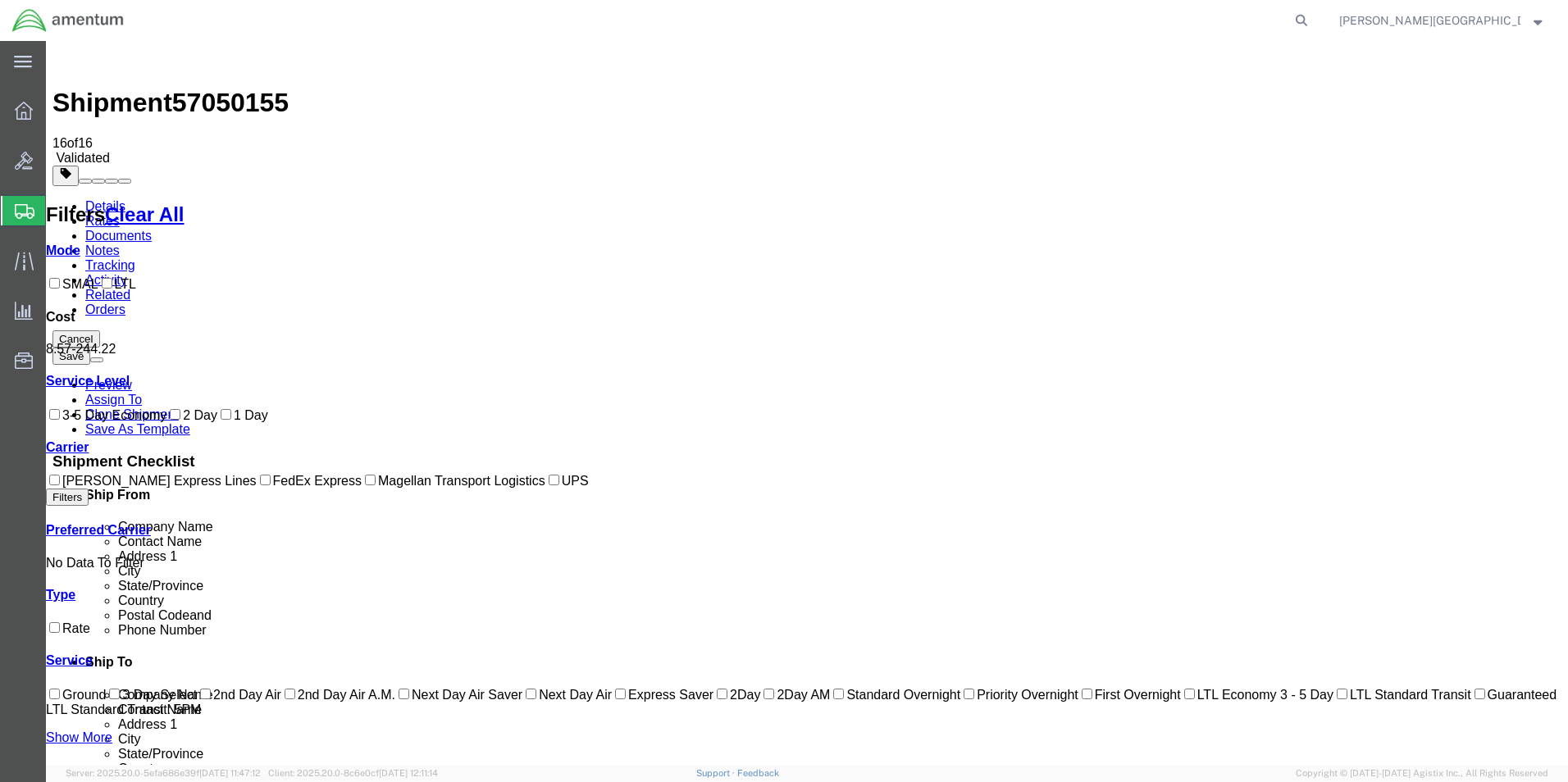
checkbox input "true"
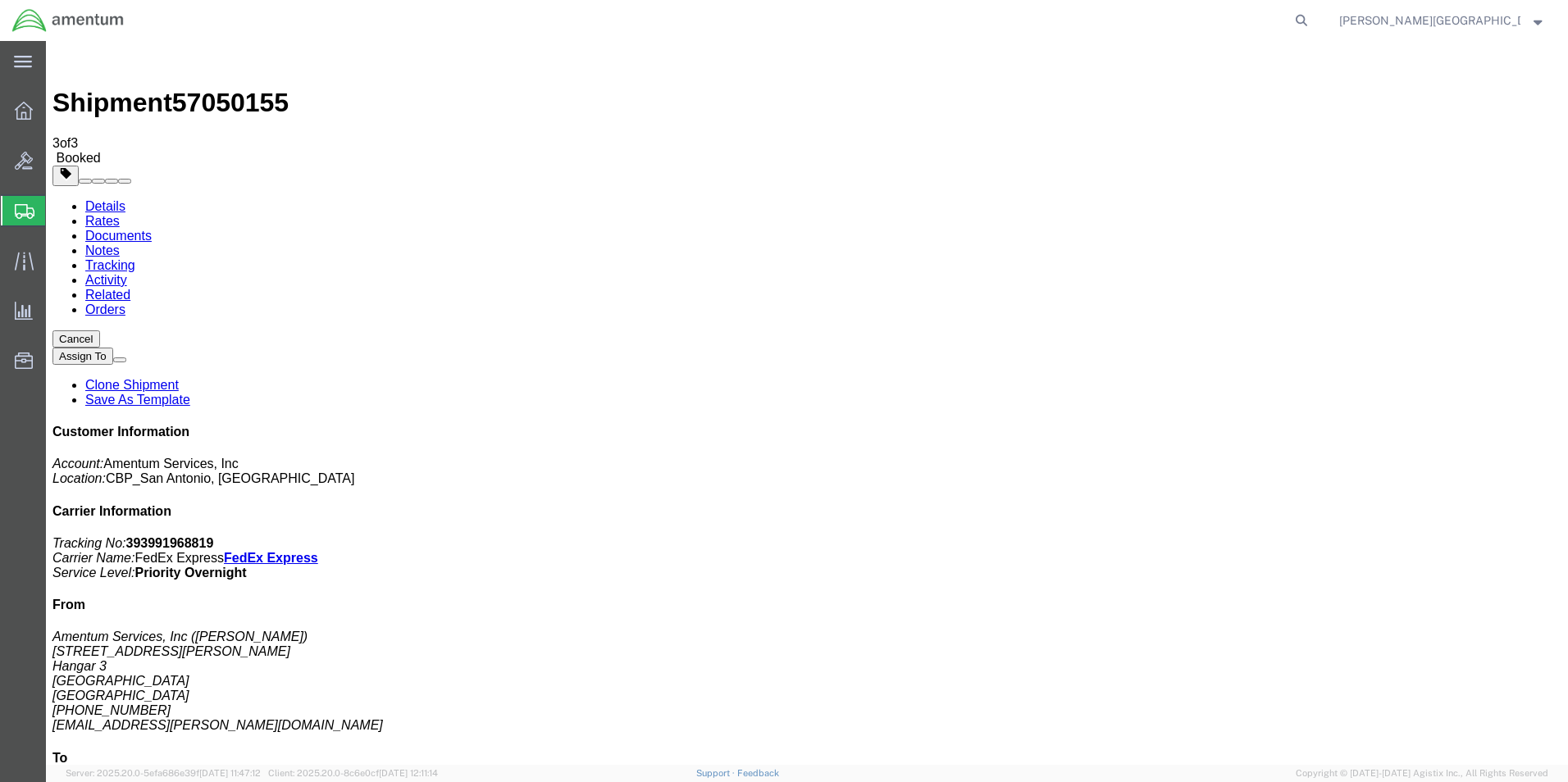
click at [95, 199] on link "Details" at bounding box center [105, 206] width 40 height 14
click button "button"
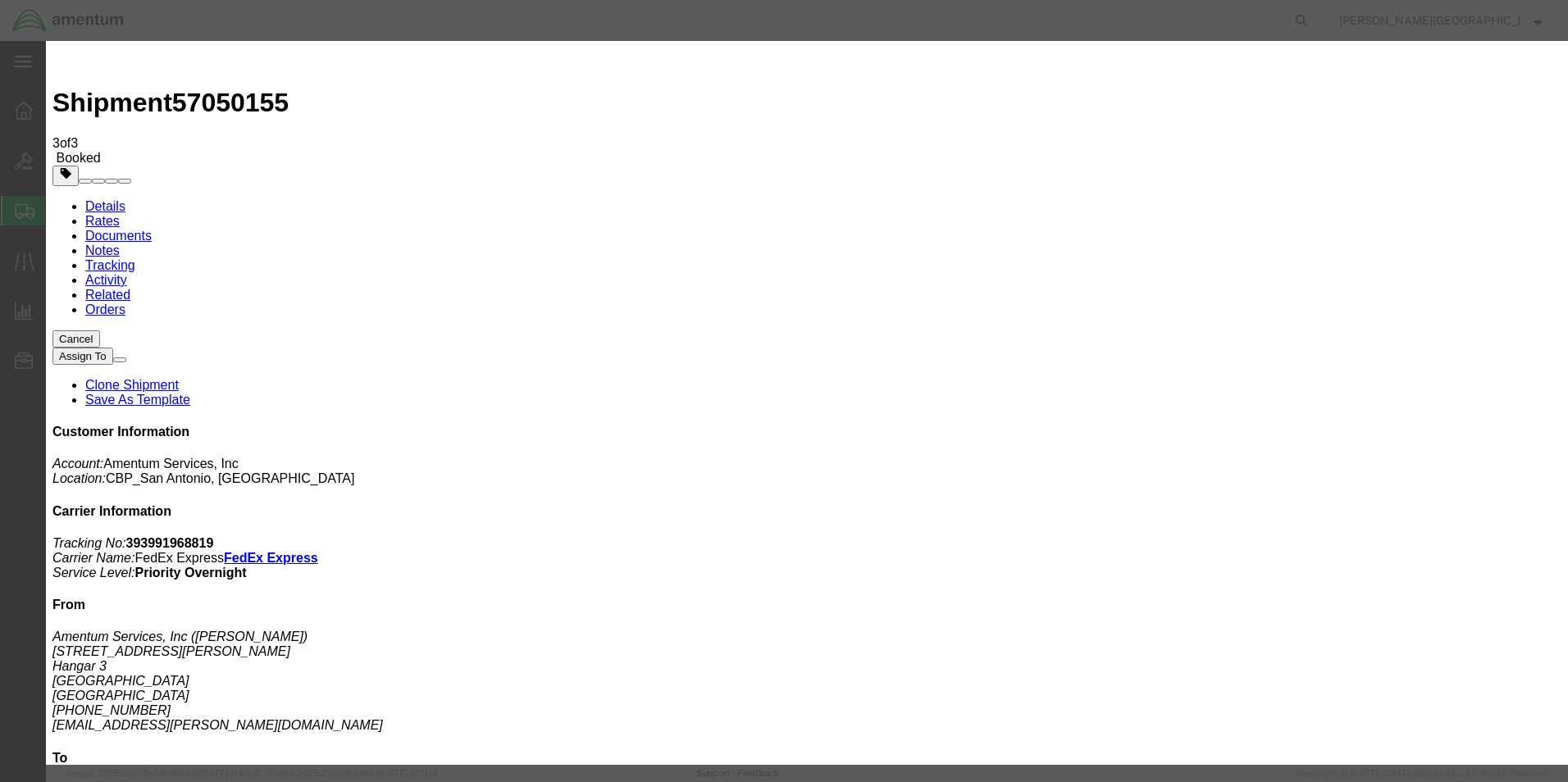
click div "[DATE] 12:00 PM"
type input "3:00 PM"
click button "Apply"
click button "Save"
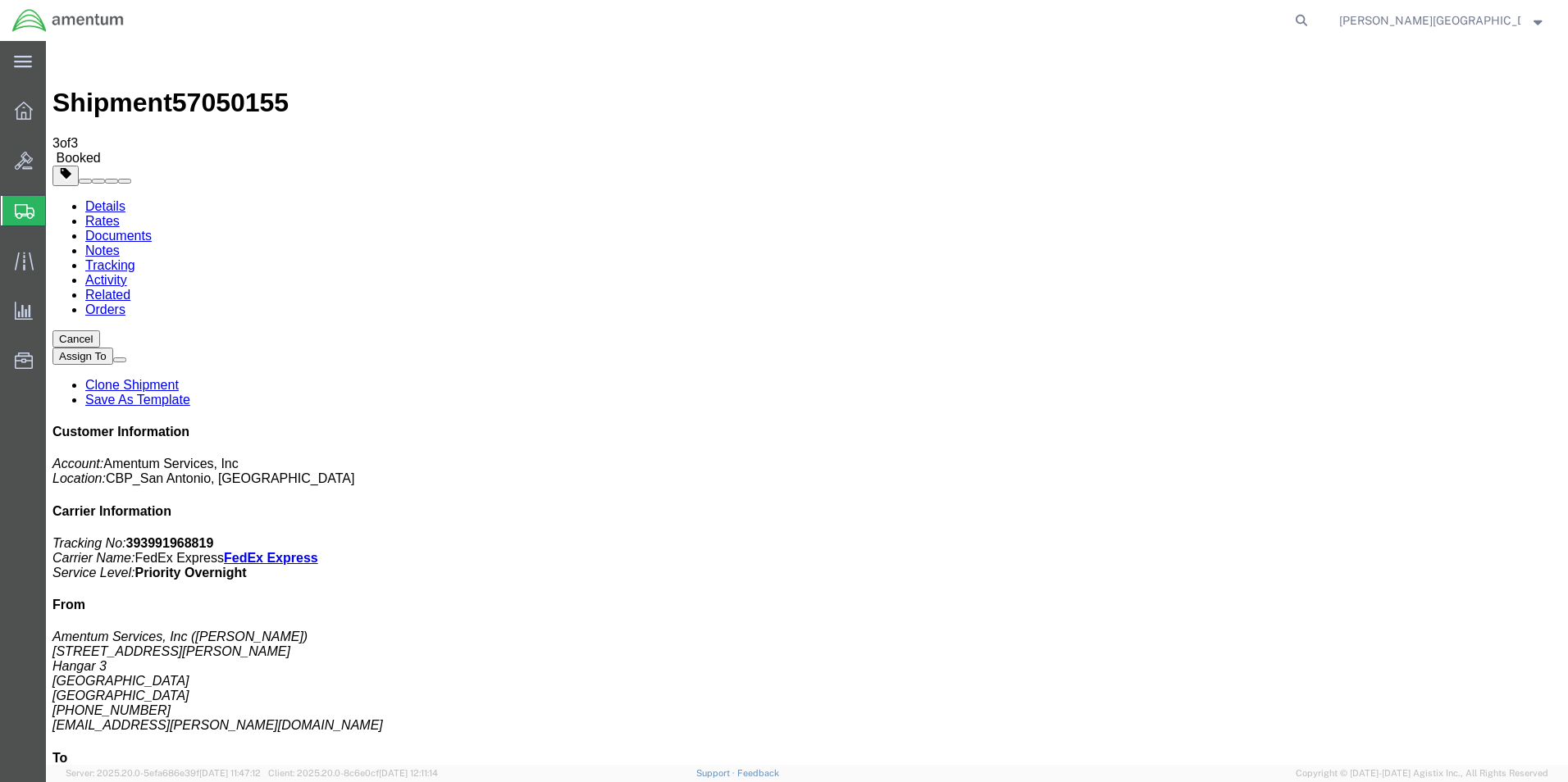
click button "Close"
